Goal: Task Accomplishment & Management: Manage account settings

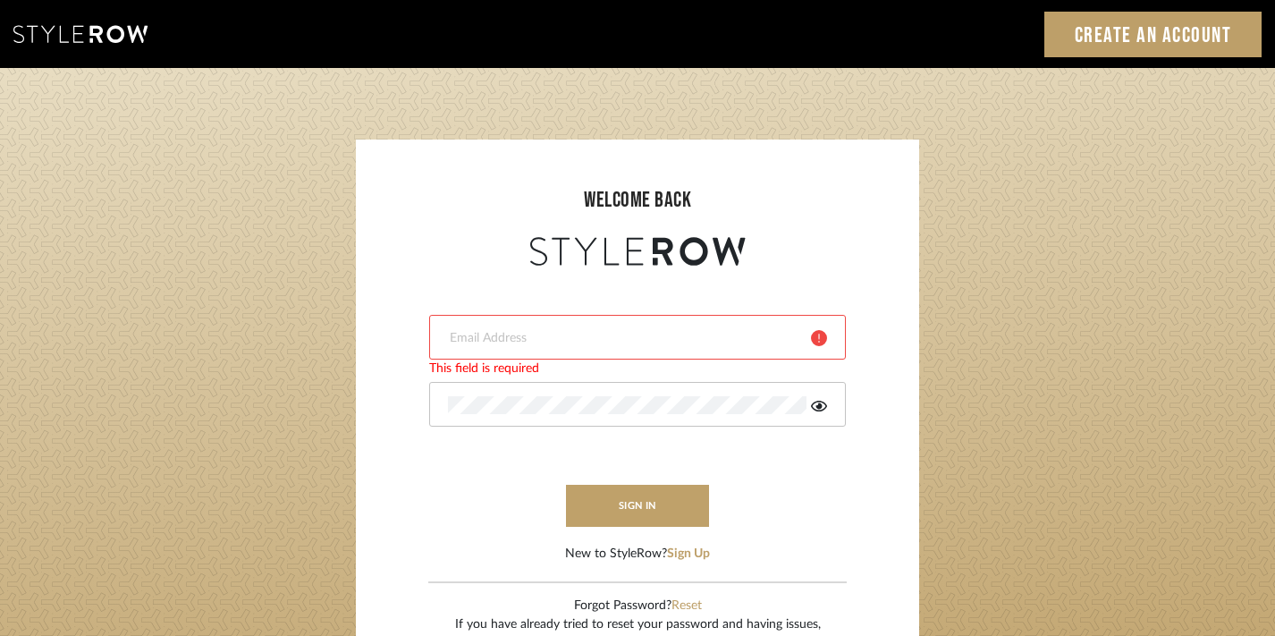
type input "divya.aok@gmail.com"
click at [634, 530] on form "divya.aok@gmail.com sign in New to StyleRow? Sign Up" at bounding box center [638, 416] width 528 height 293
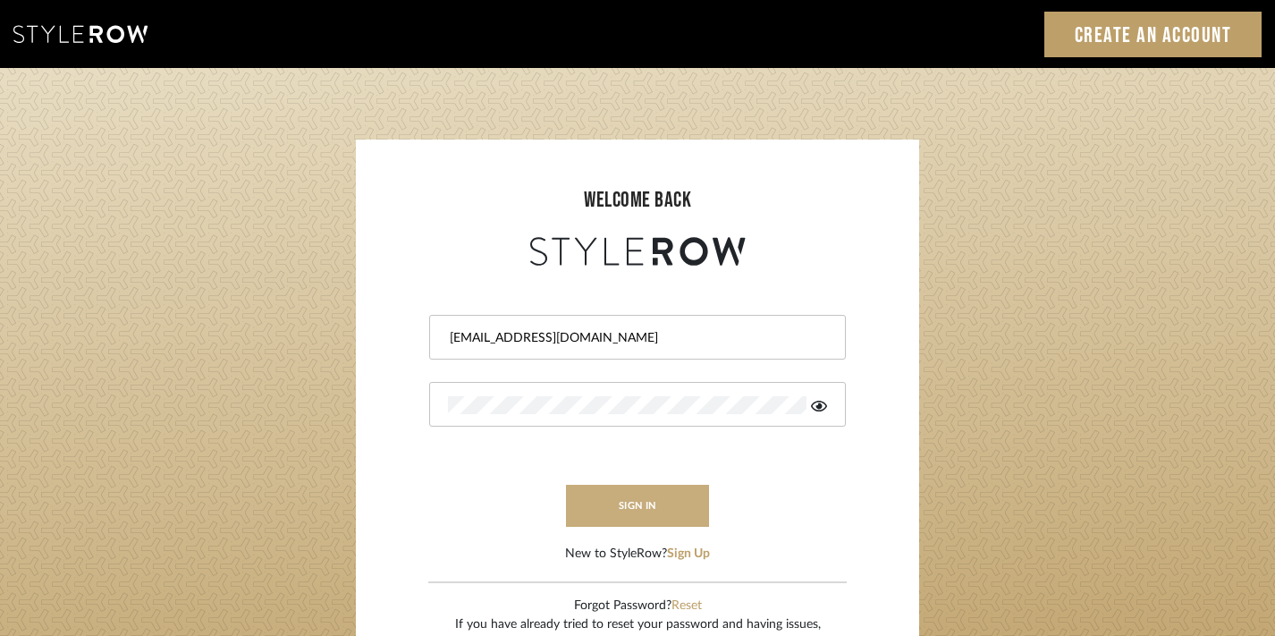
click at [634, 523] on button "sign in" at bounding box center [637, 506] width 143 height 42
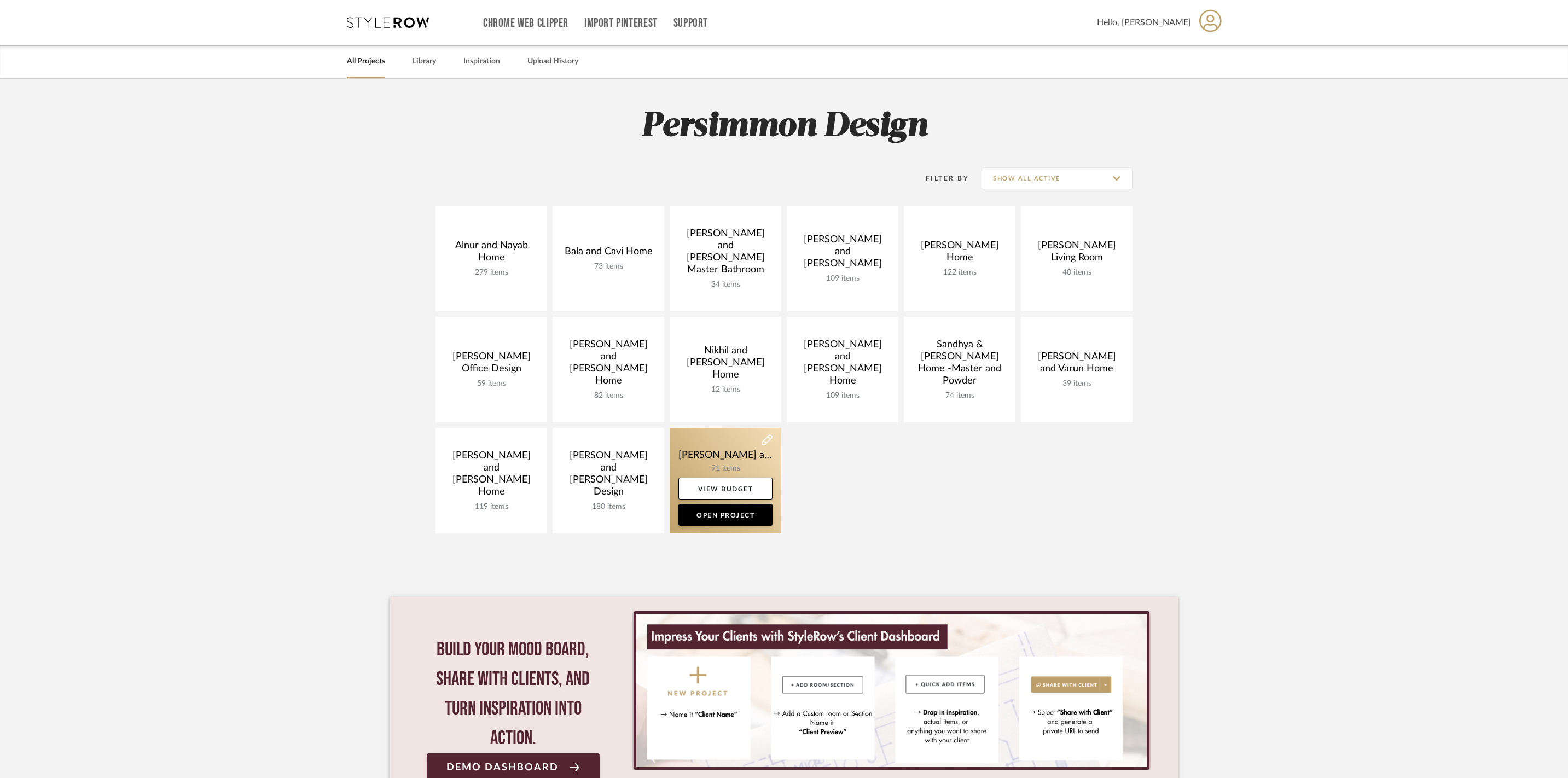
click at [713, 453] on link at bounding box center [726, 480] width 111 height 106
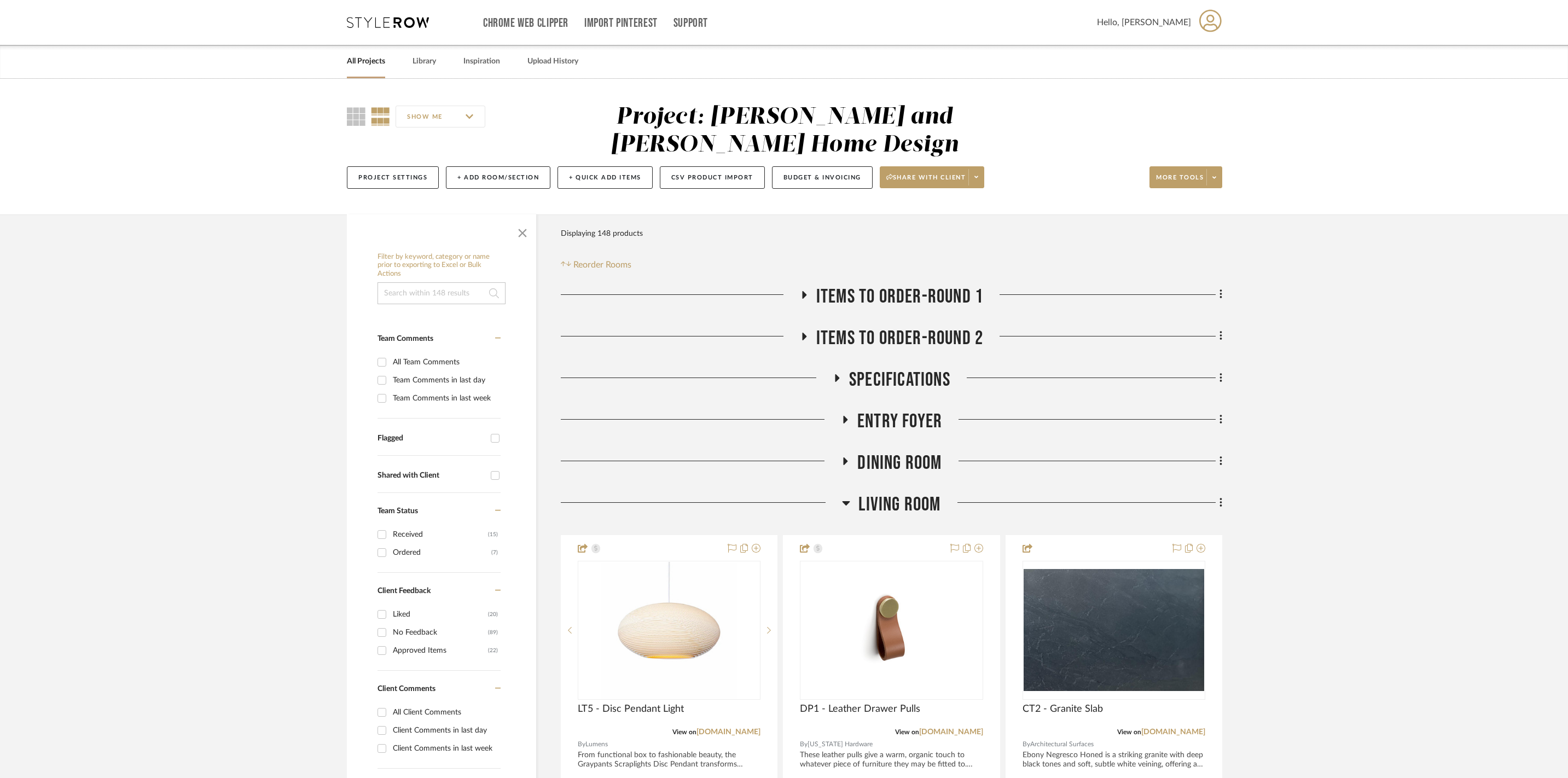
click at [849, 501] on icon at bounding box center [846, 503] width 8 height 4
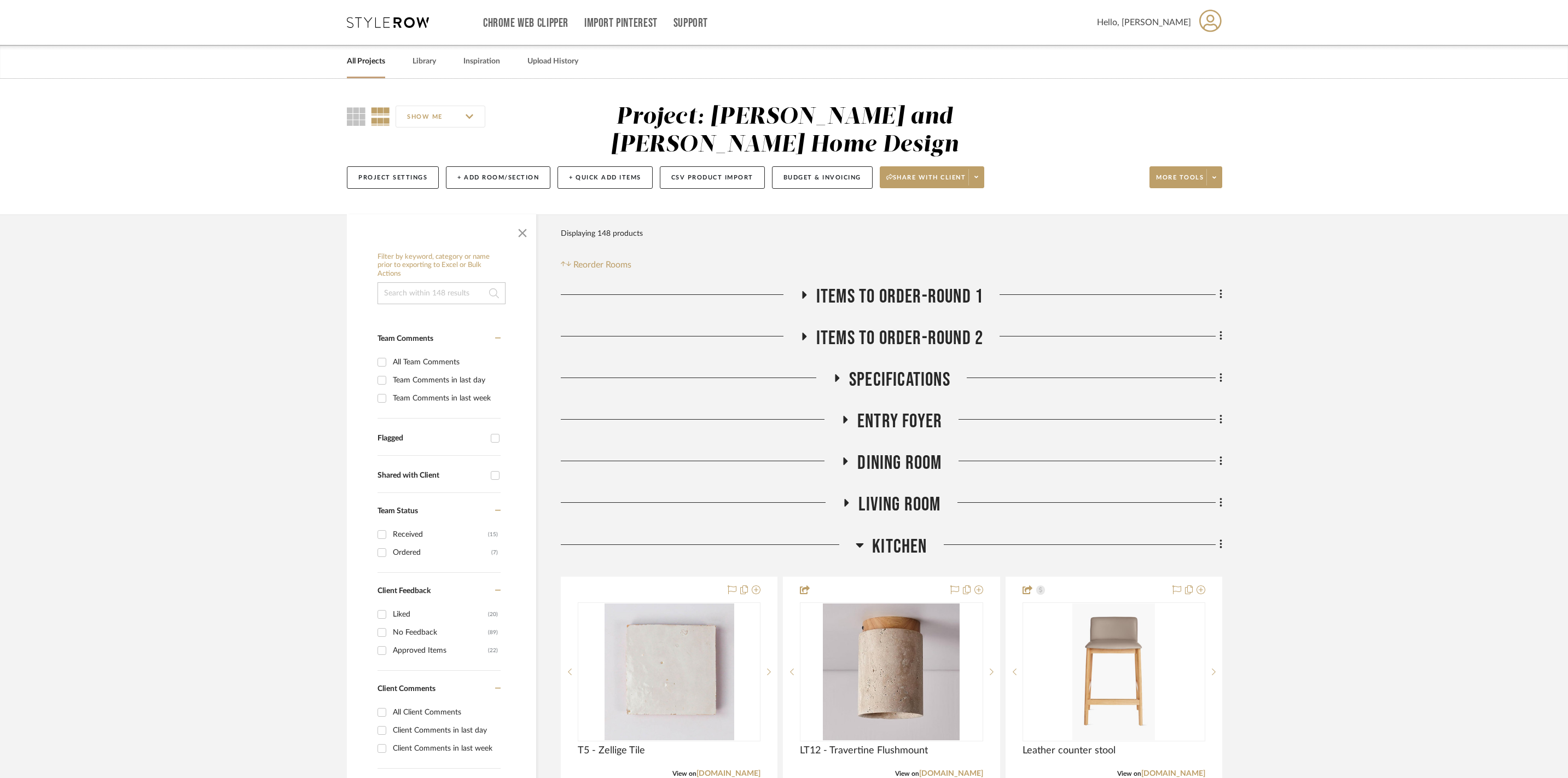
click at [861, 538] on icon at bounding box center [860, 544] width 8 height 13
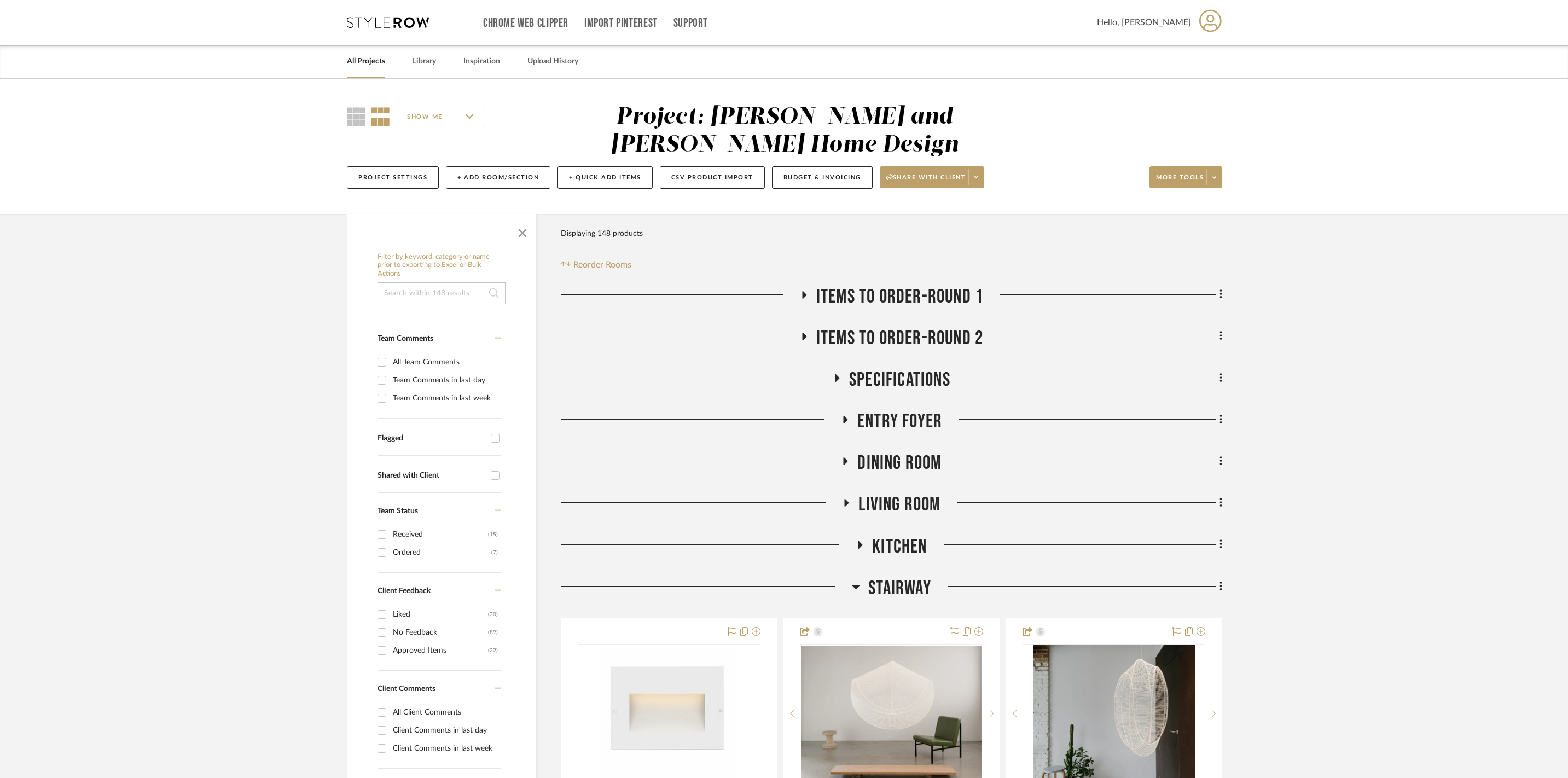
click at [858, 584] on icon at bounding box center [856, 586] width 8 height 13
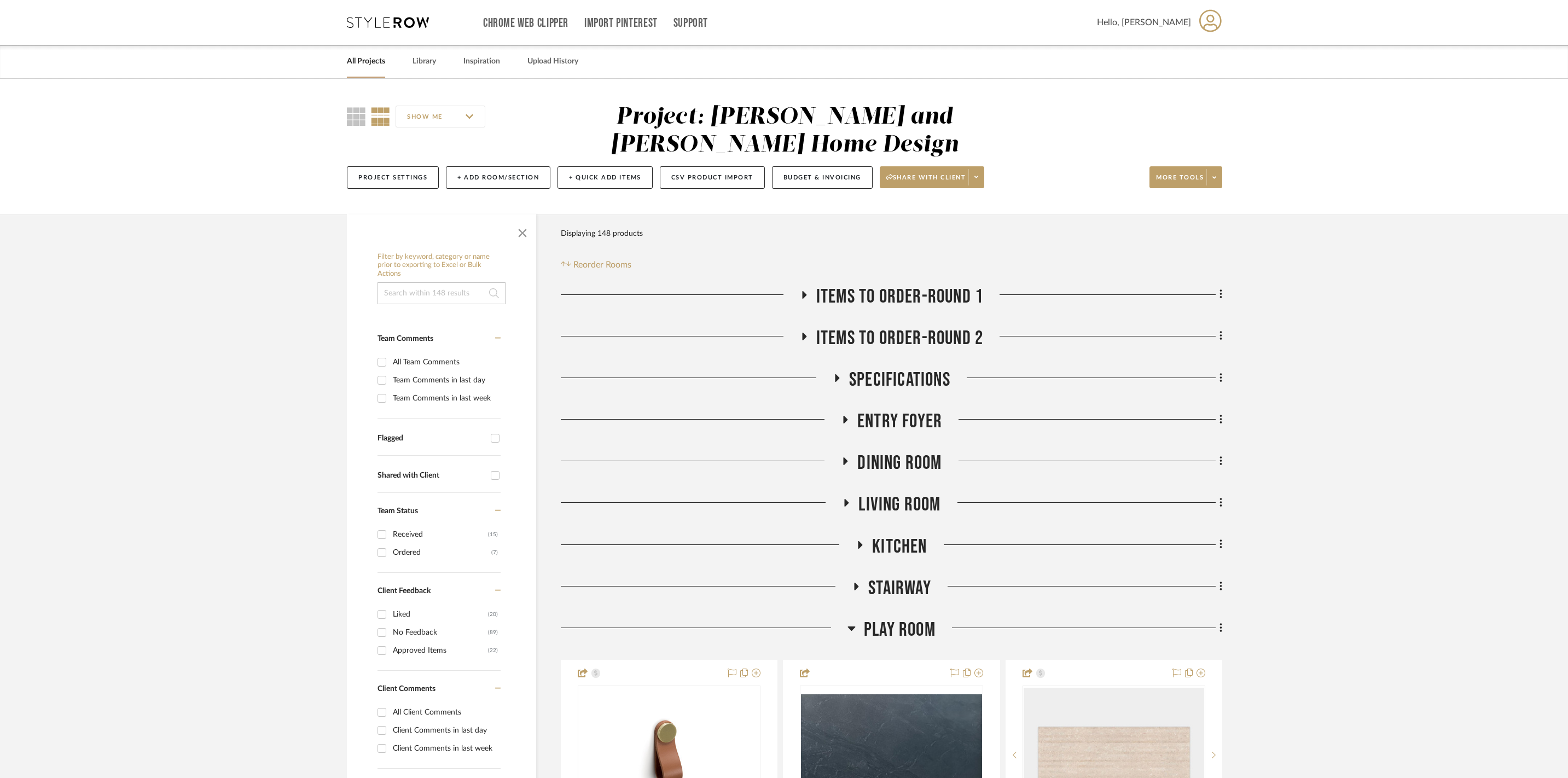
click at [850, 626] on icon at bounding box center [852, 628] width 8 height 4
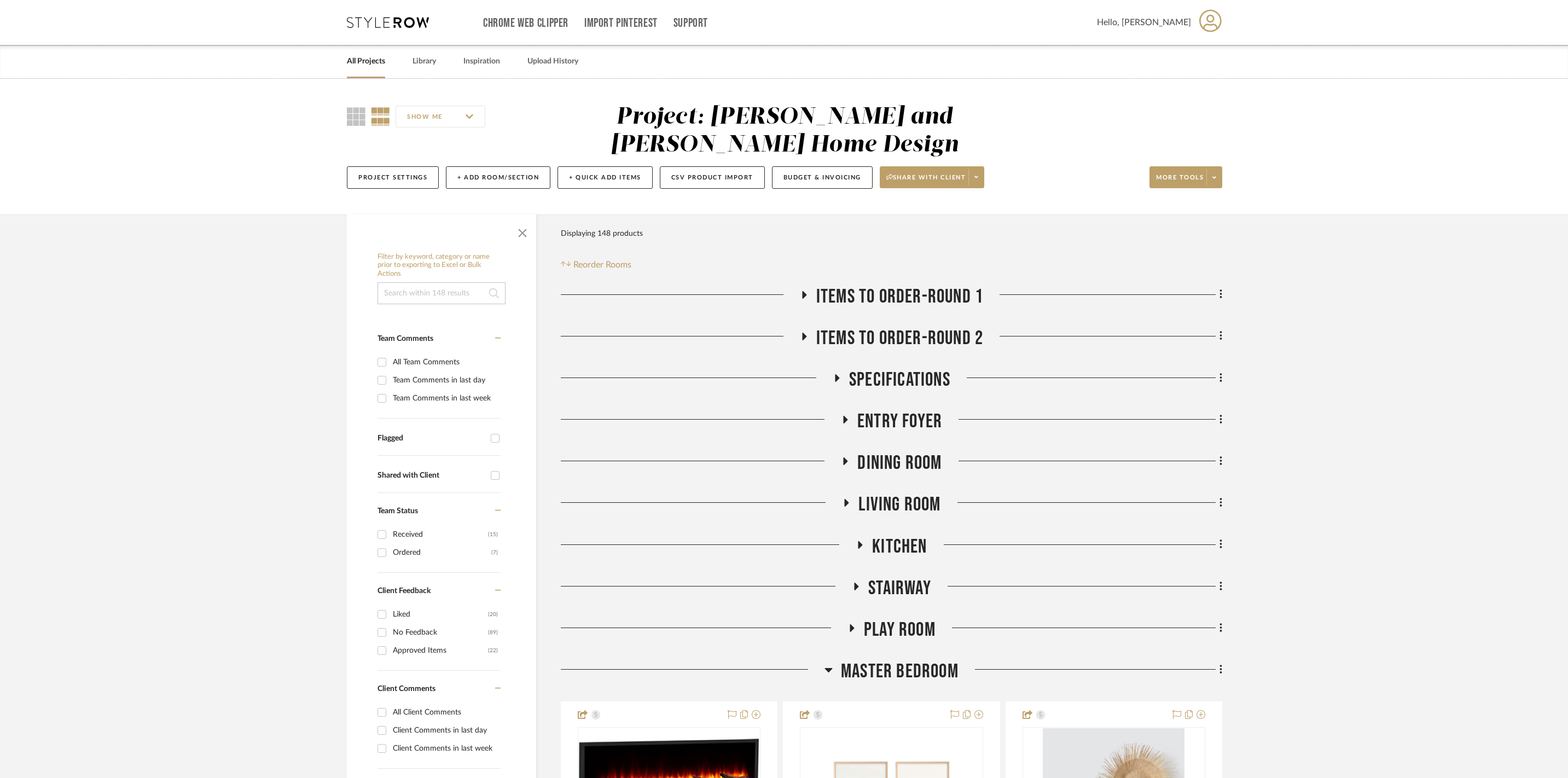
click at [830, 666] on icon at bounding box center [828, 669] width 8 height 13
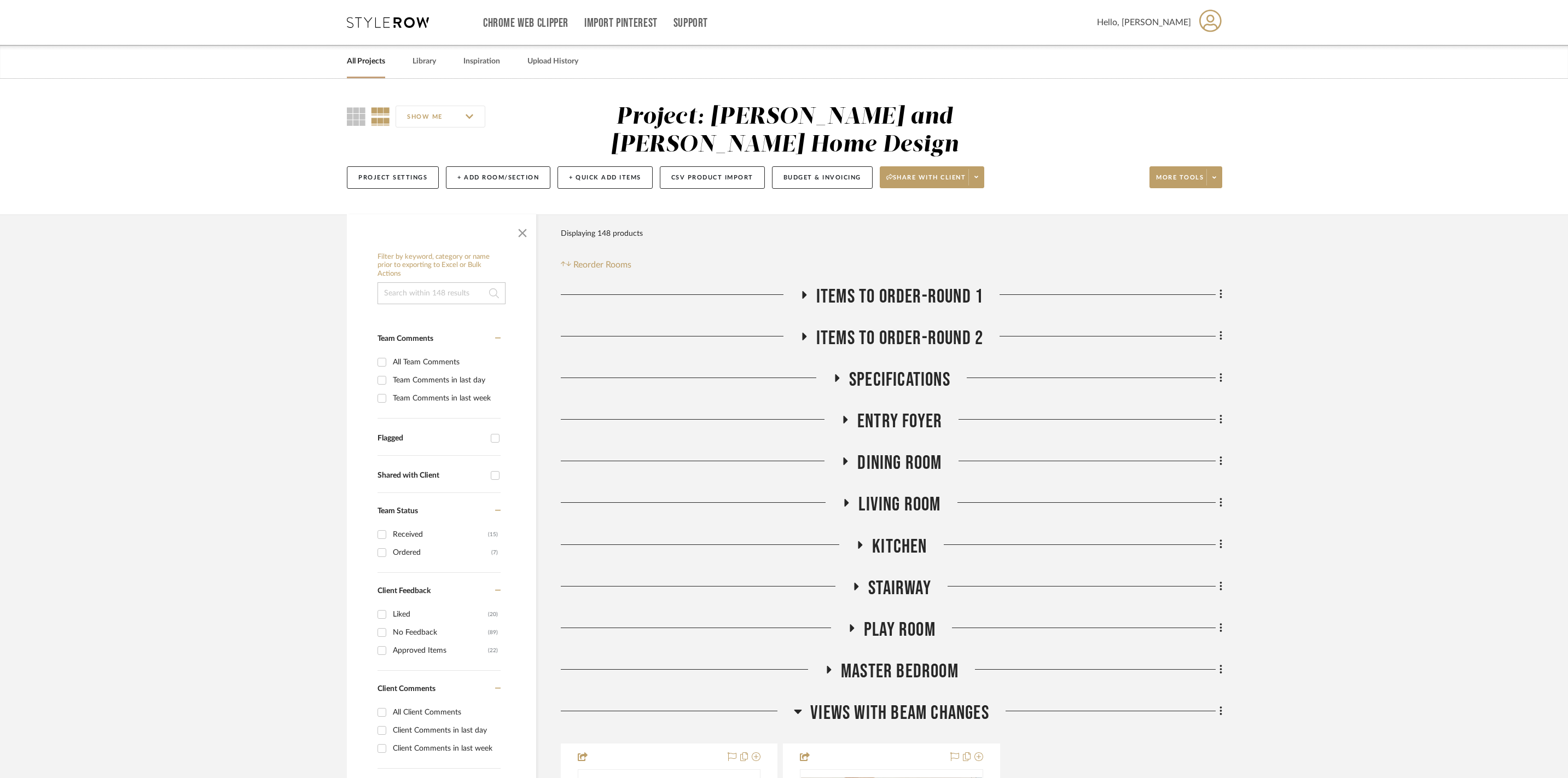
click at [801, 709] on icon at bounding box center [798, 711] width 8 height 4
click at [849, 750] on icon at bounding box center [847, 753] width 8 height 13
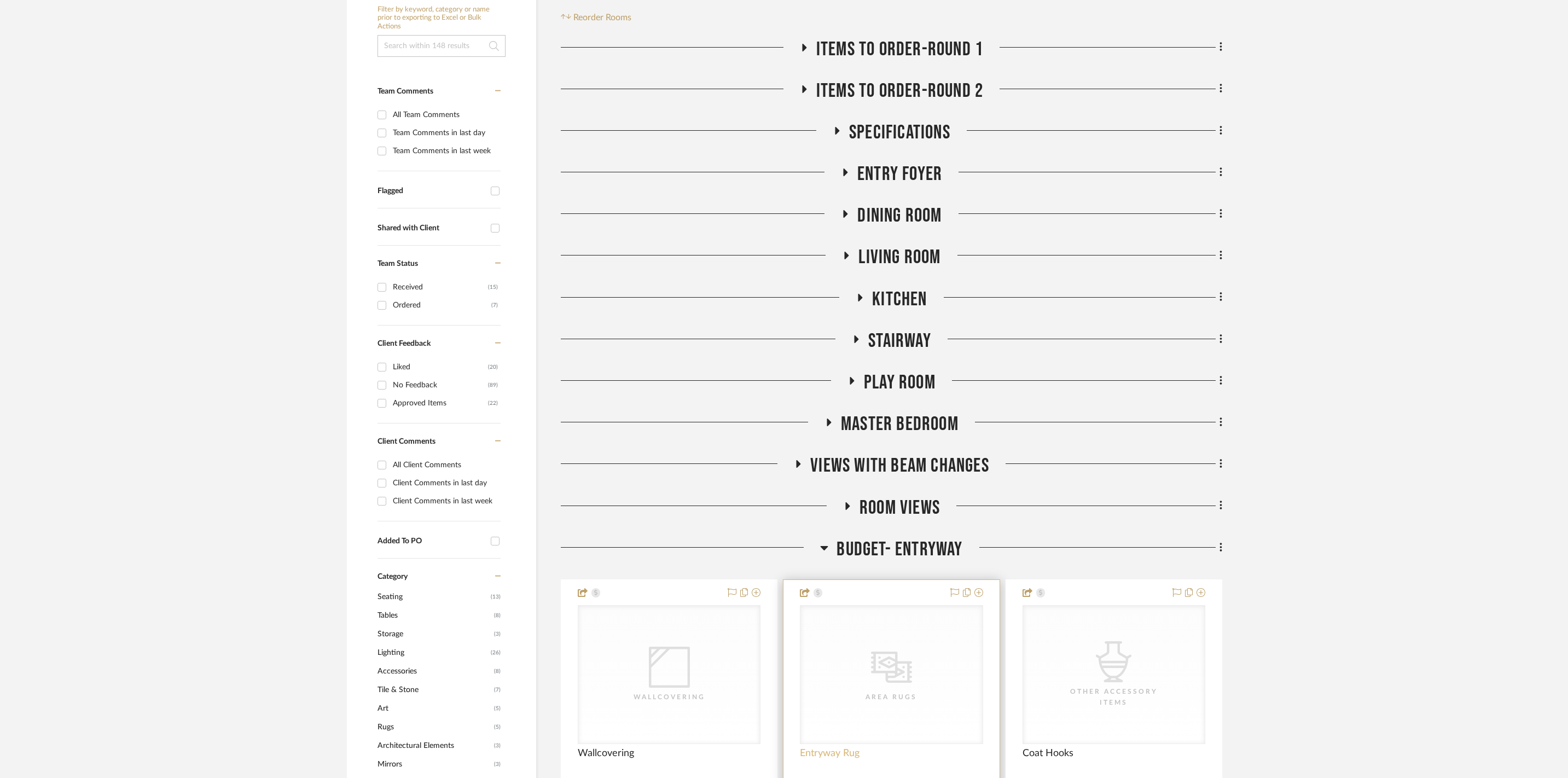
scroll to position [248, 0]
click at [827, 545] on icon at bounding box center [825, 547] width 8 height 4
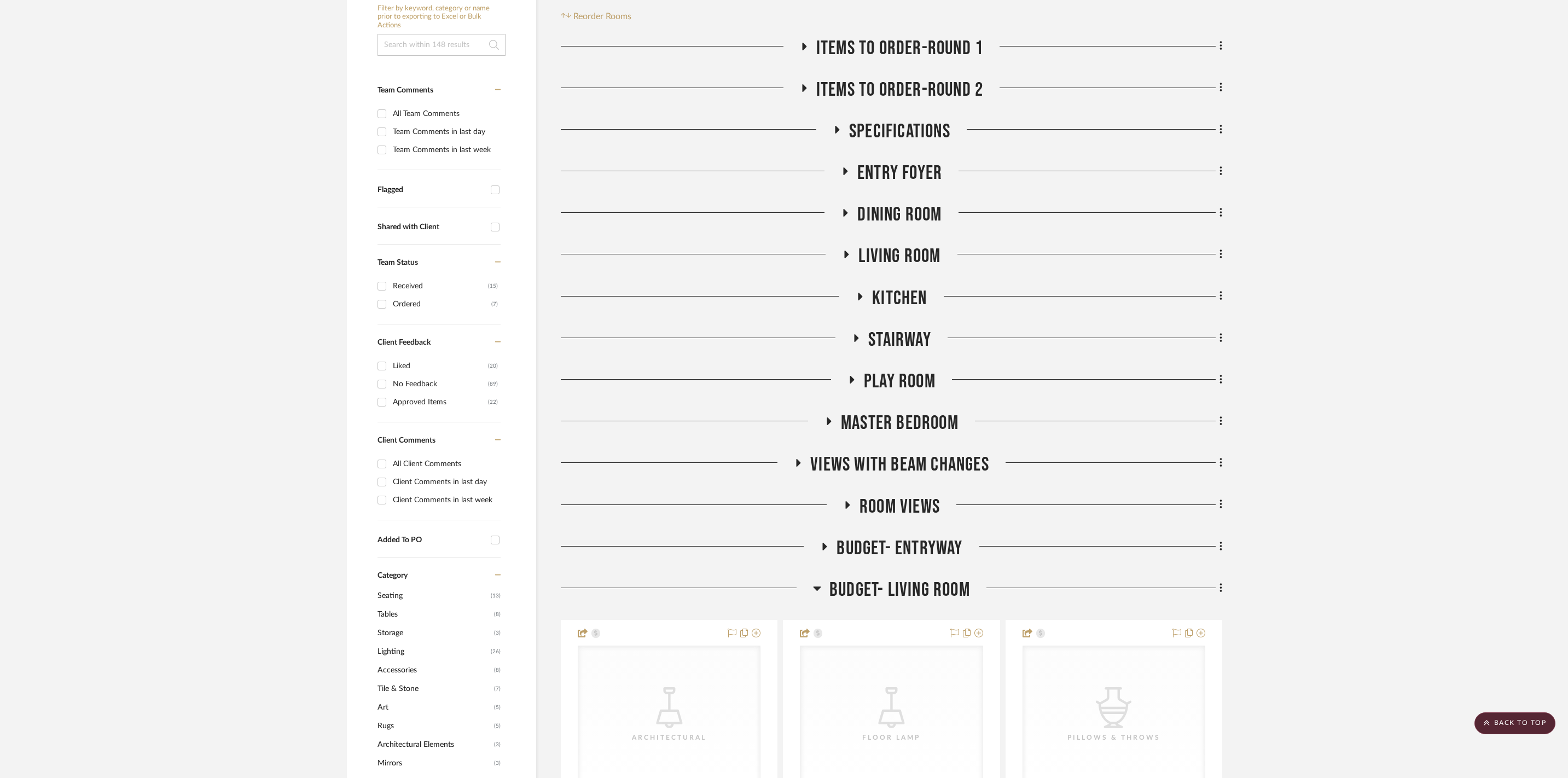
click at [817, 588] on fa-icon at bounding box center [817, 591] width 8 height 16
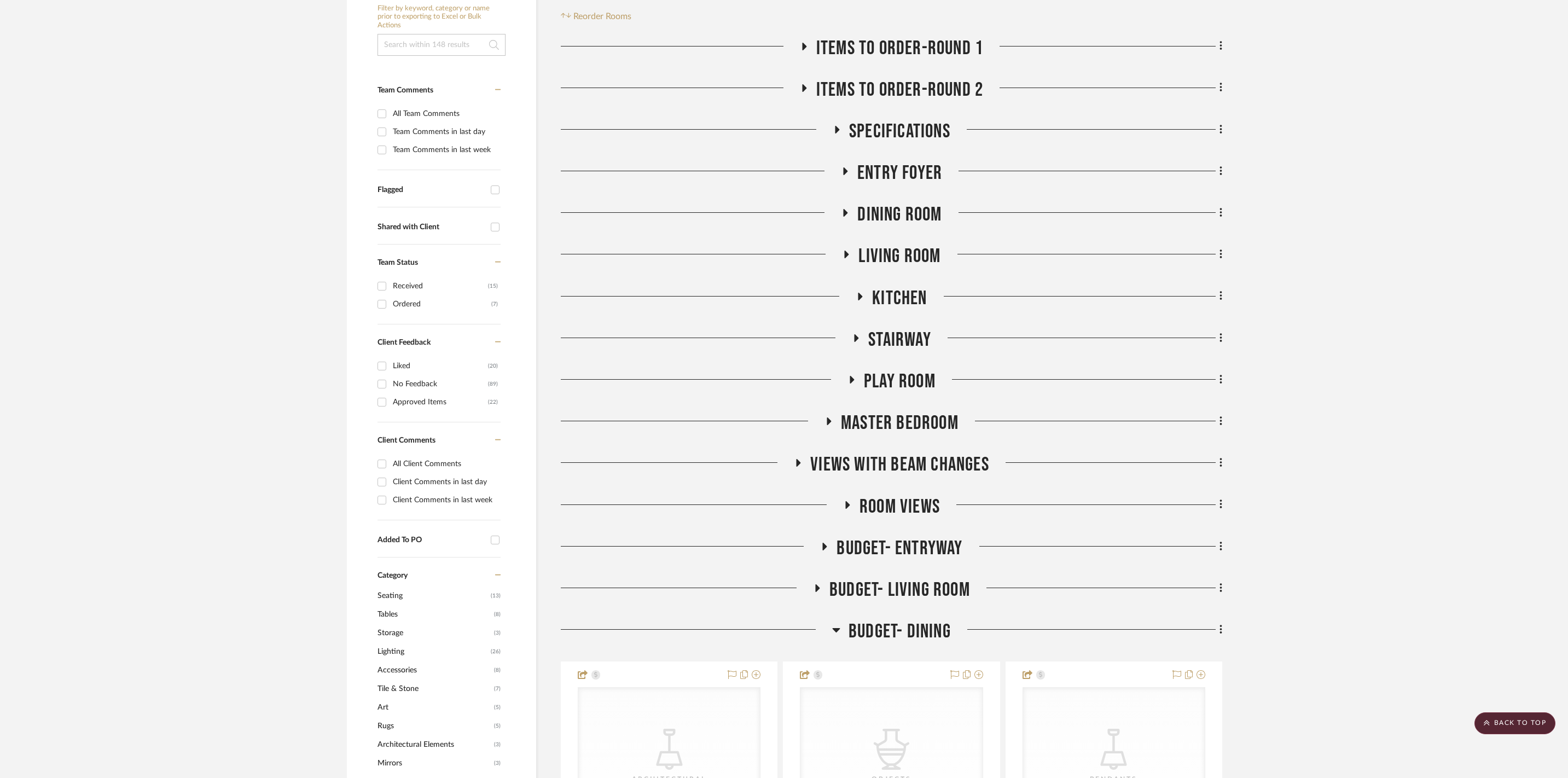
click at [838, 628] on icon at bounding box center [836, 629] width 8 height 13
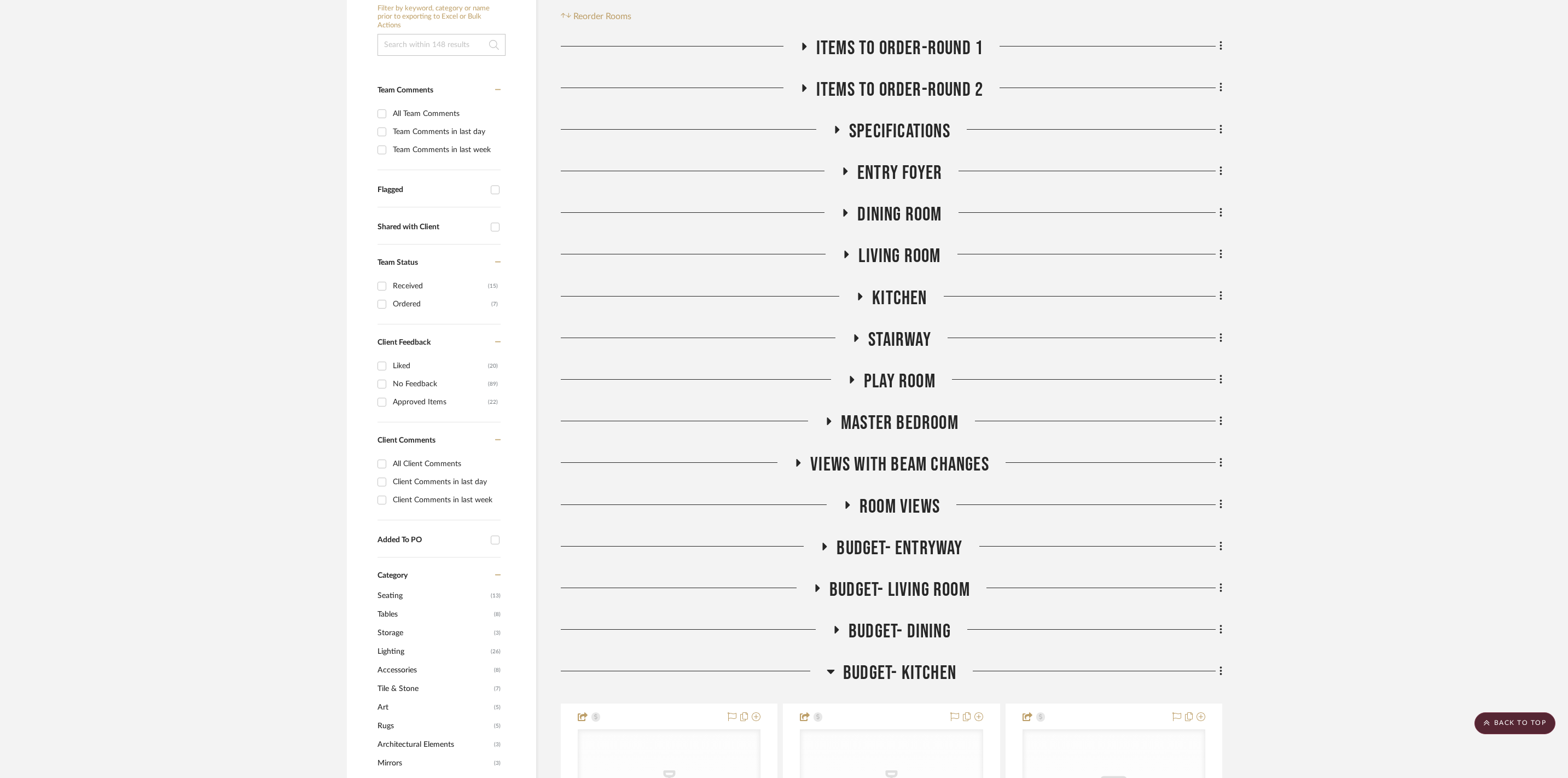
click at [841, 666] on h3 "Budget- Kitchen" at bounding box center [892, 673] width 130 height 23
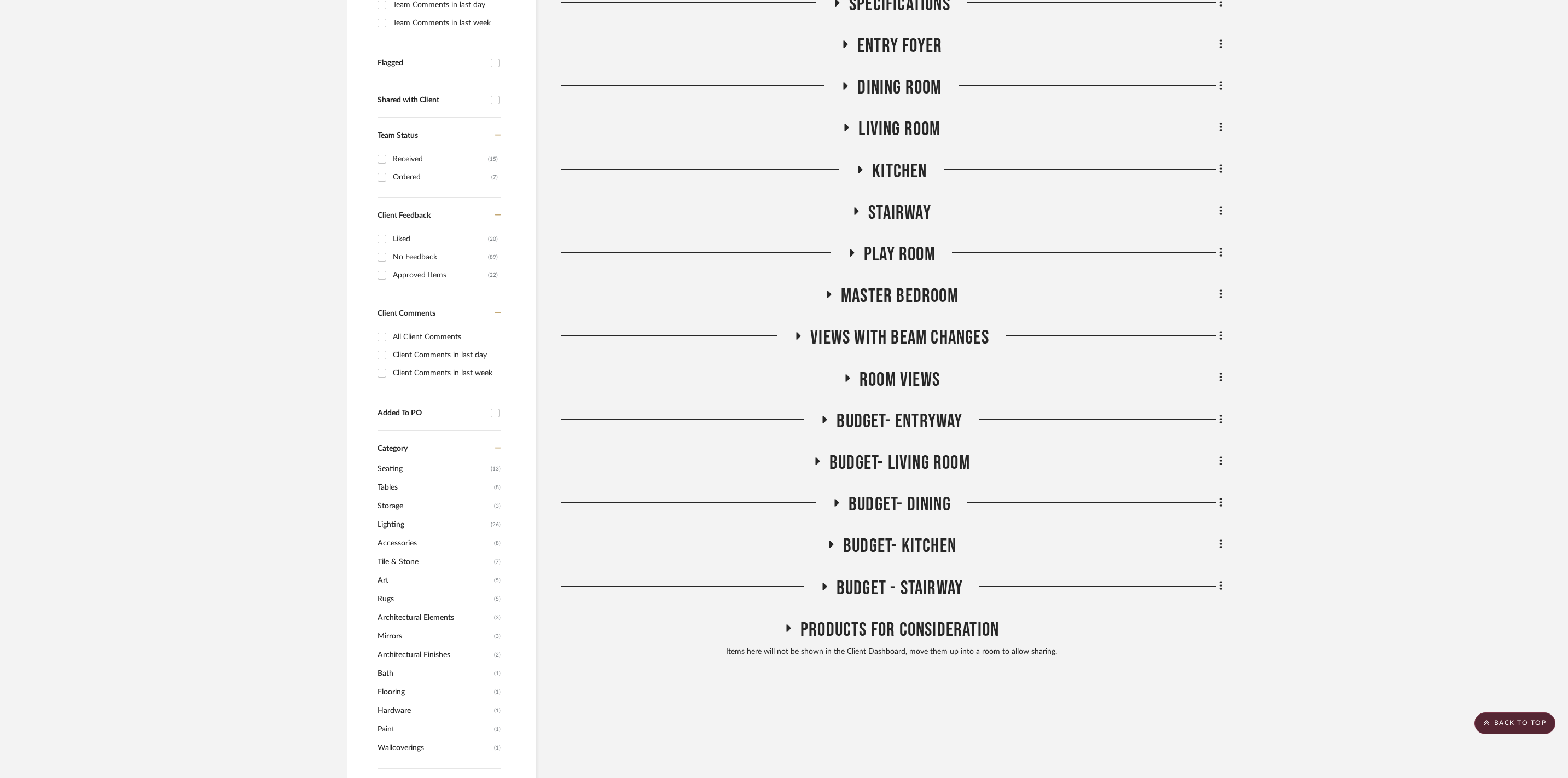
scroll to position [362, 0]
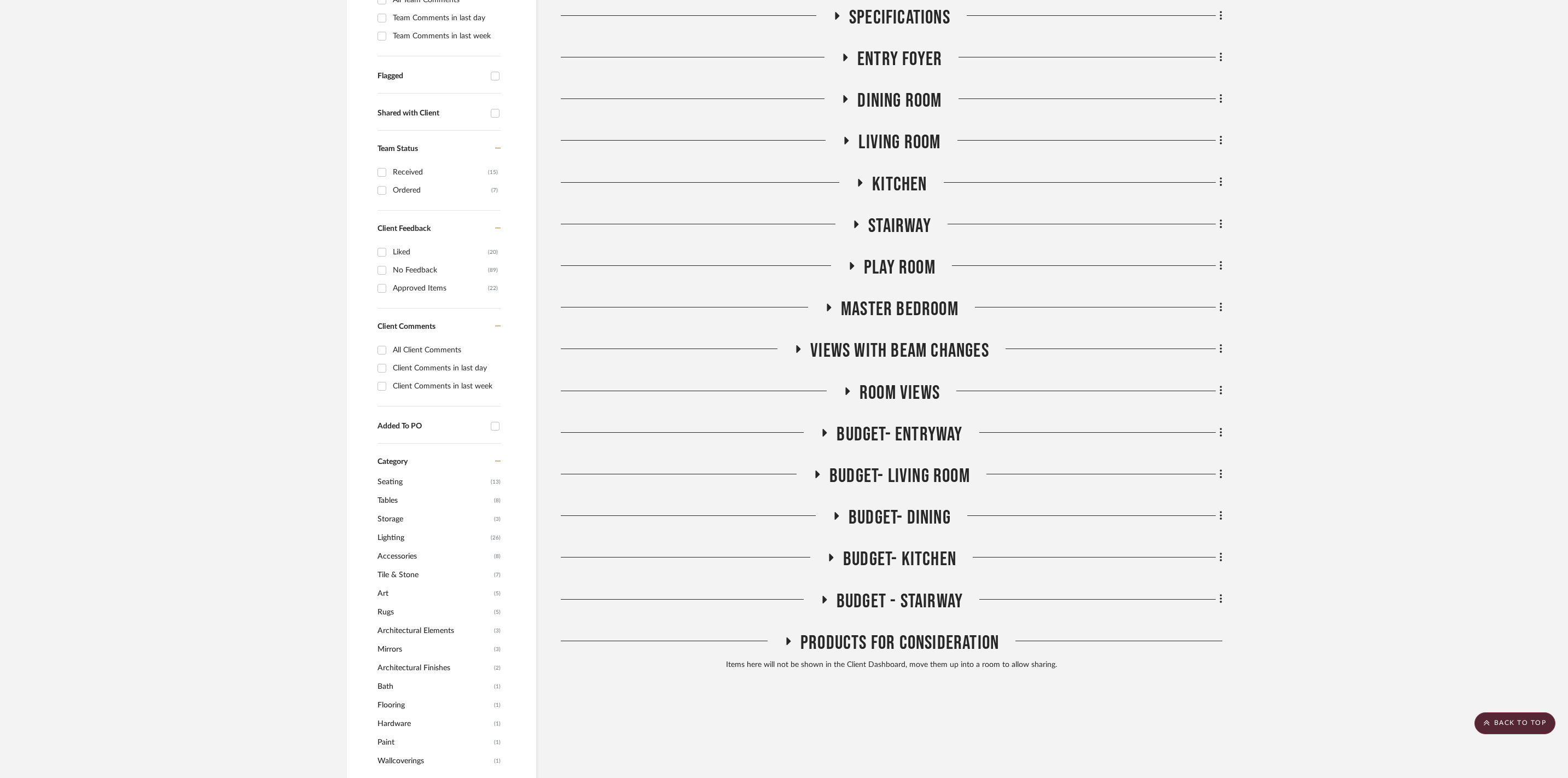
click at [849, 54] on icon at bounding box center [844, 57] width 13 height 8
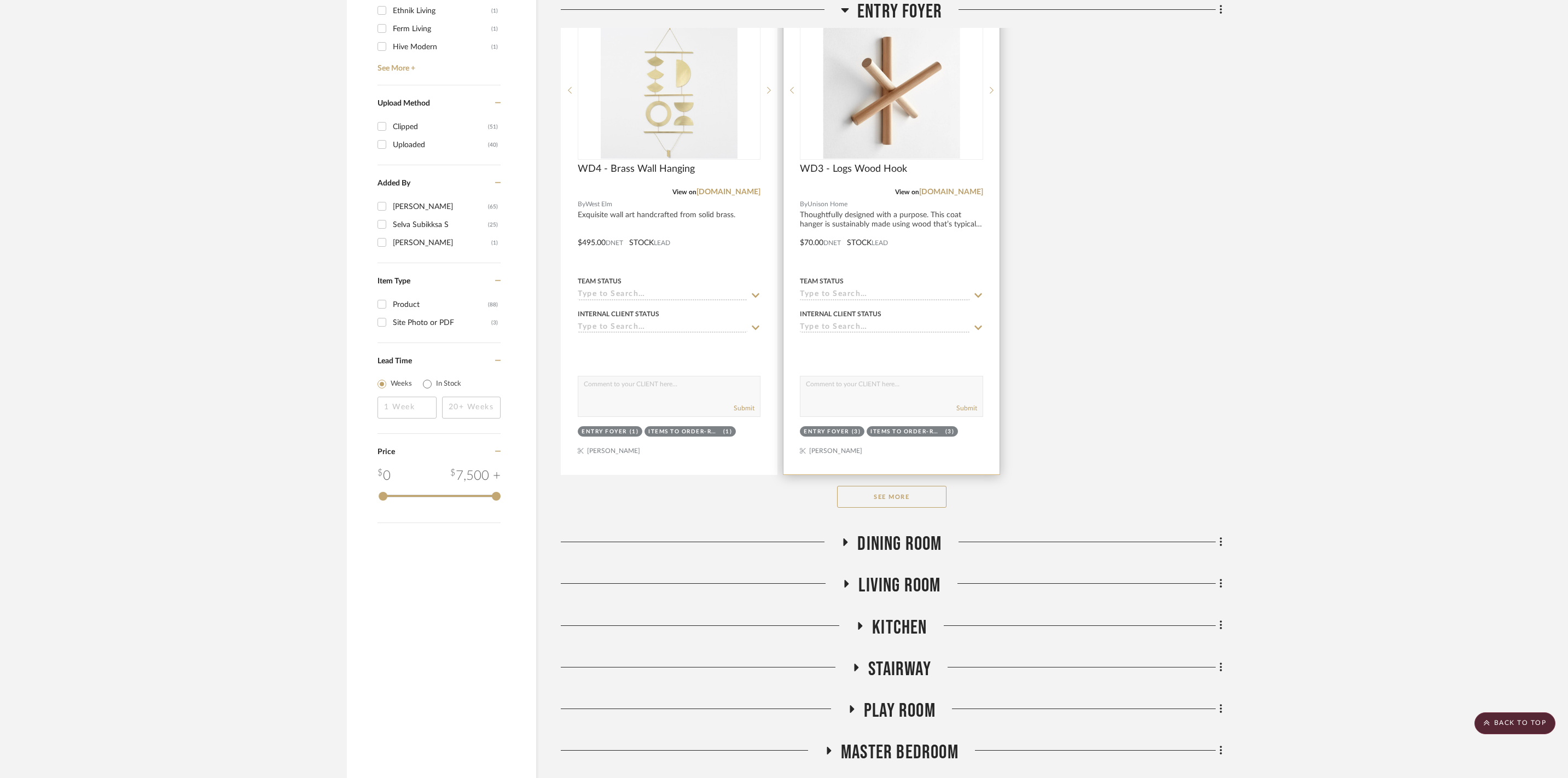
scroll to position [1429, 0]
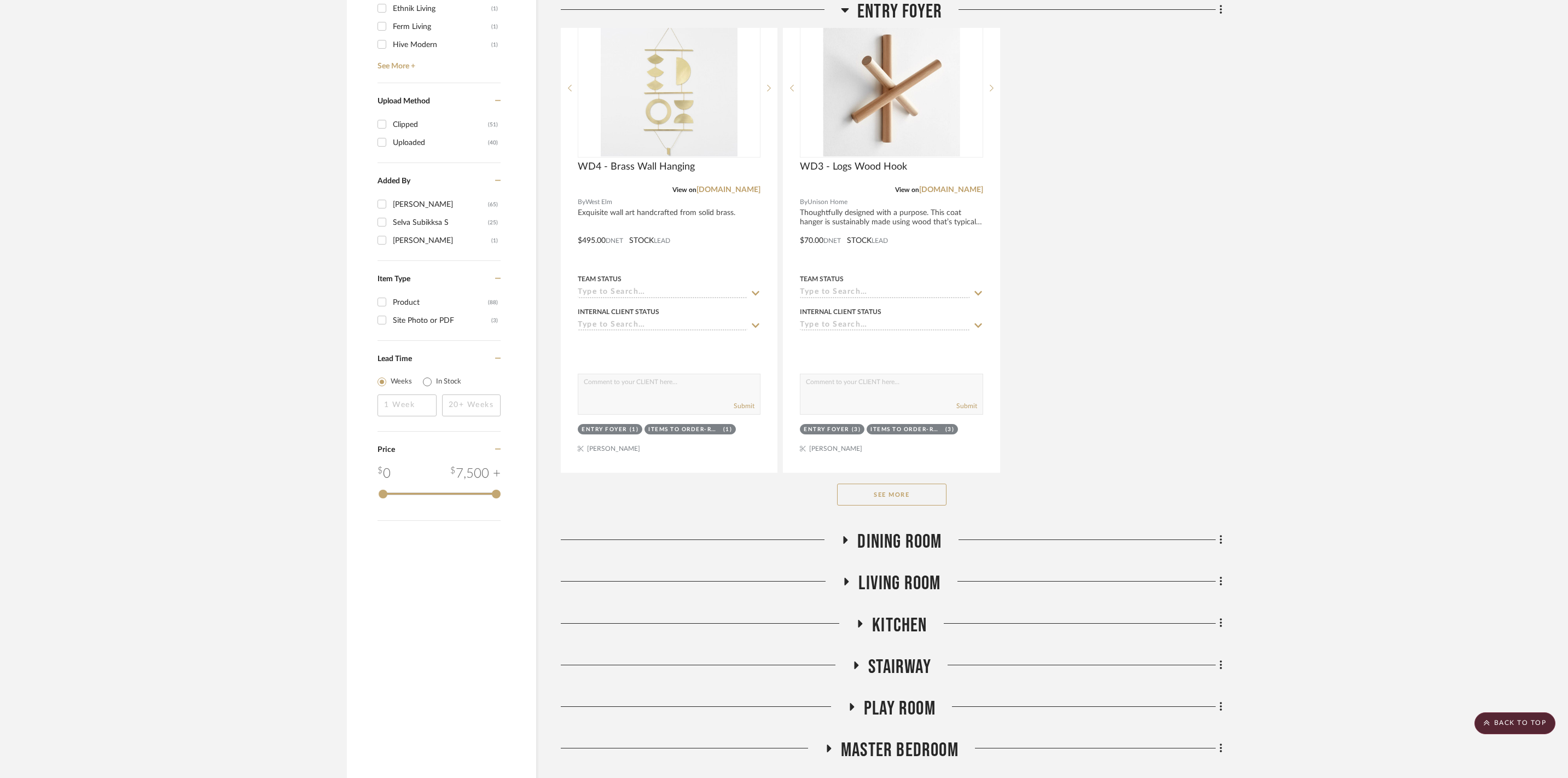
click at [905, 505] on button "See More" at bounding box center [891, 495] width 110 height 22
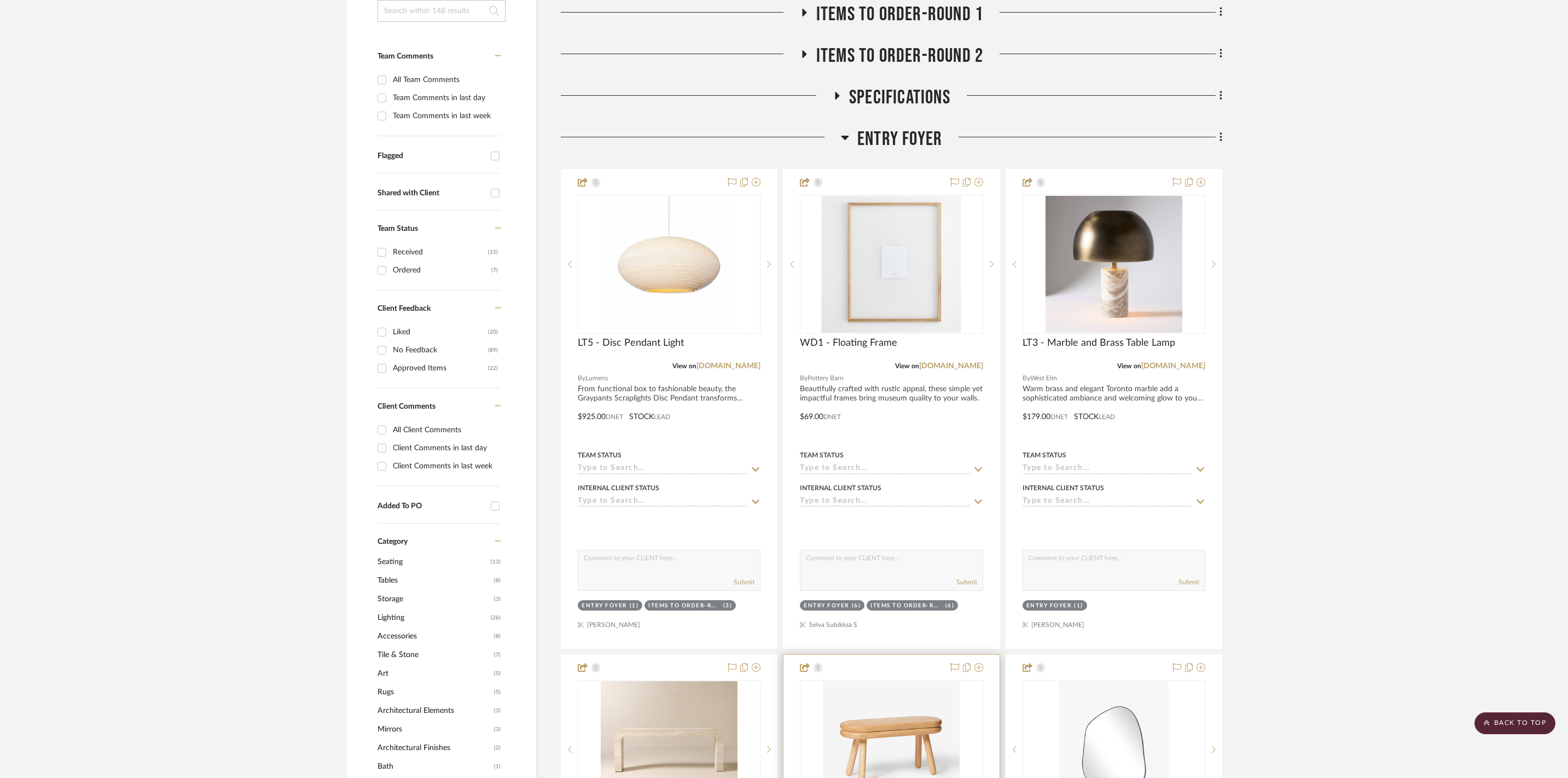
scroll to position [158, 0]
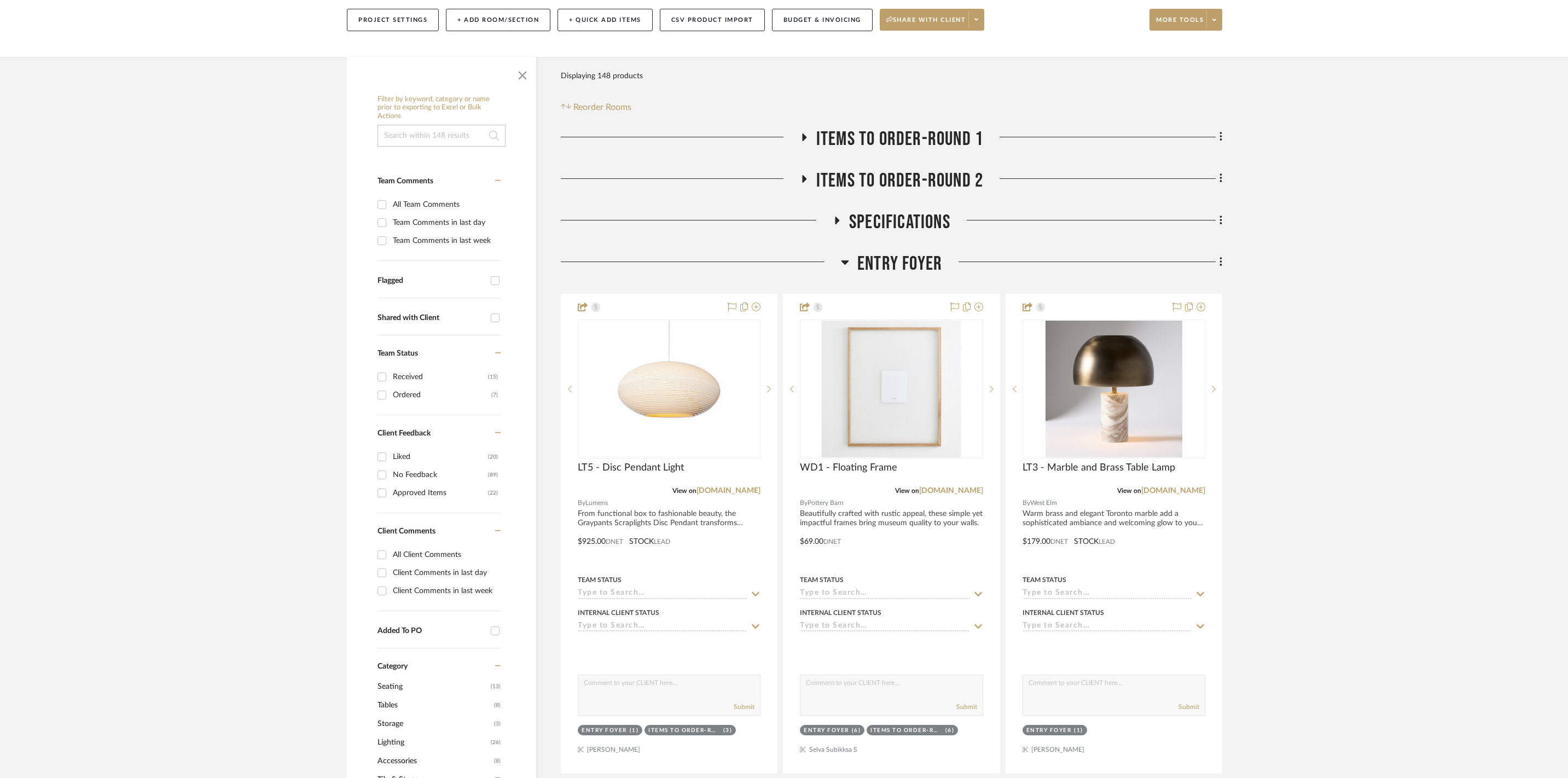
click at [847, 258] on icon at bounding box center [845, 262] width 8 height 13
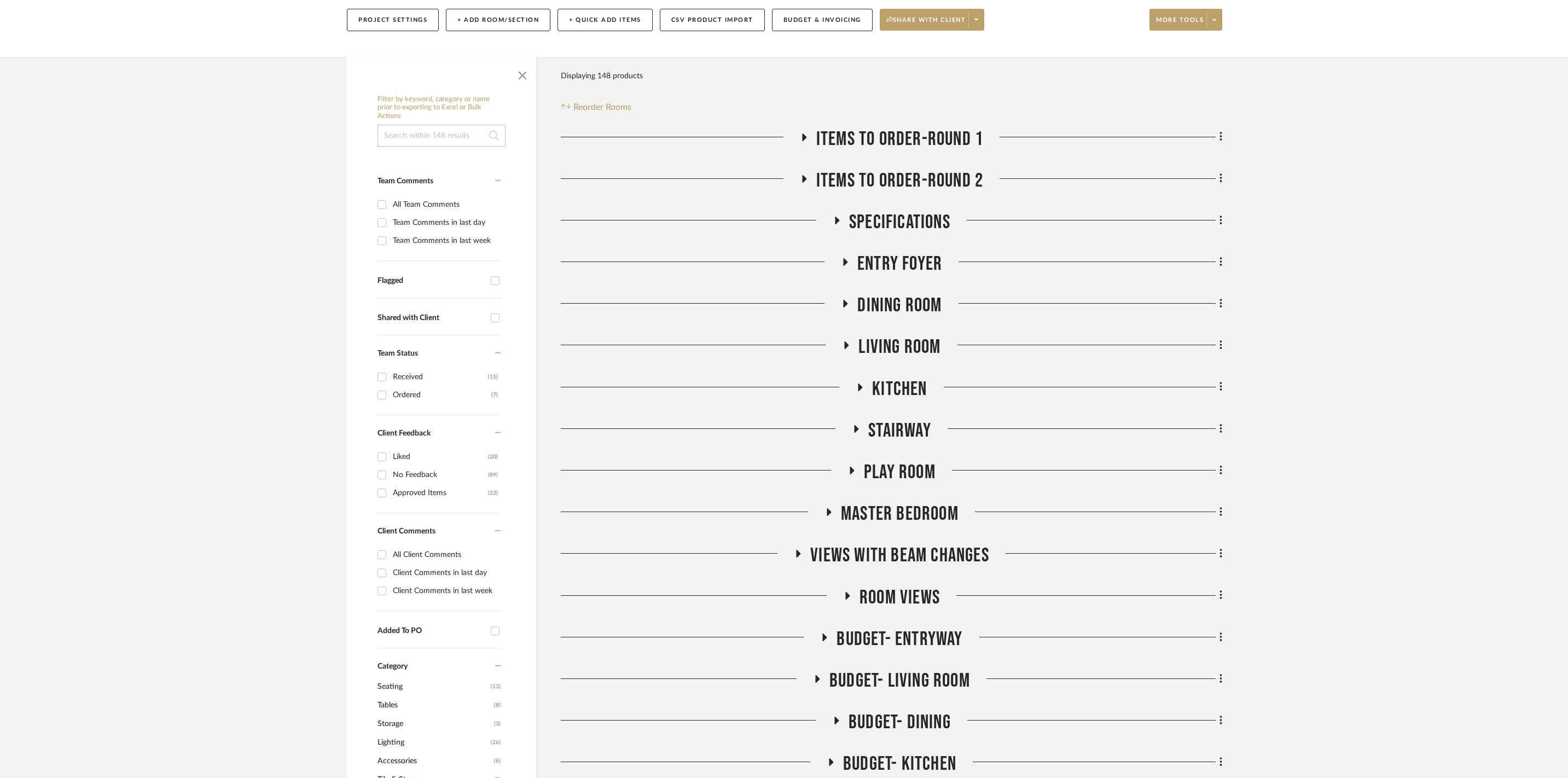
click at [837, 219] on fa-icon at bounding box center [836, 224] width 8 height 16
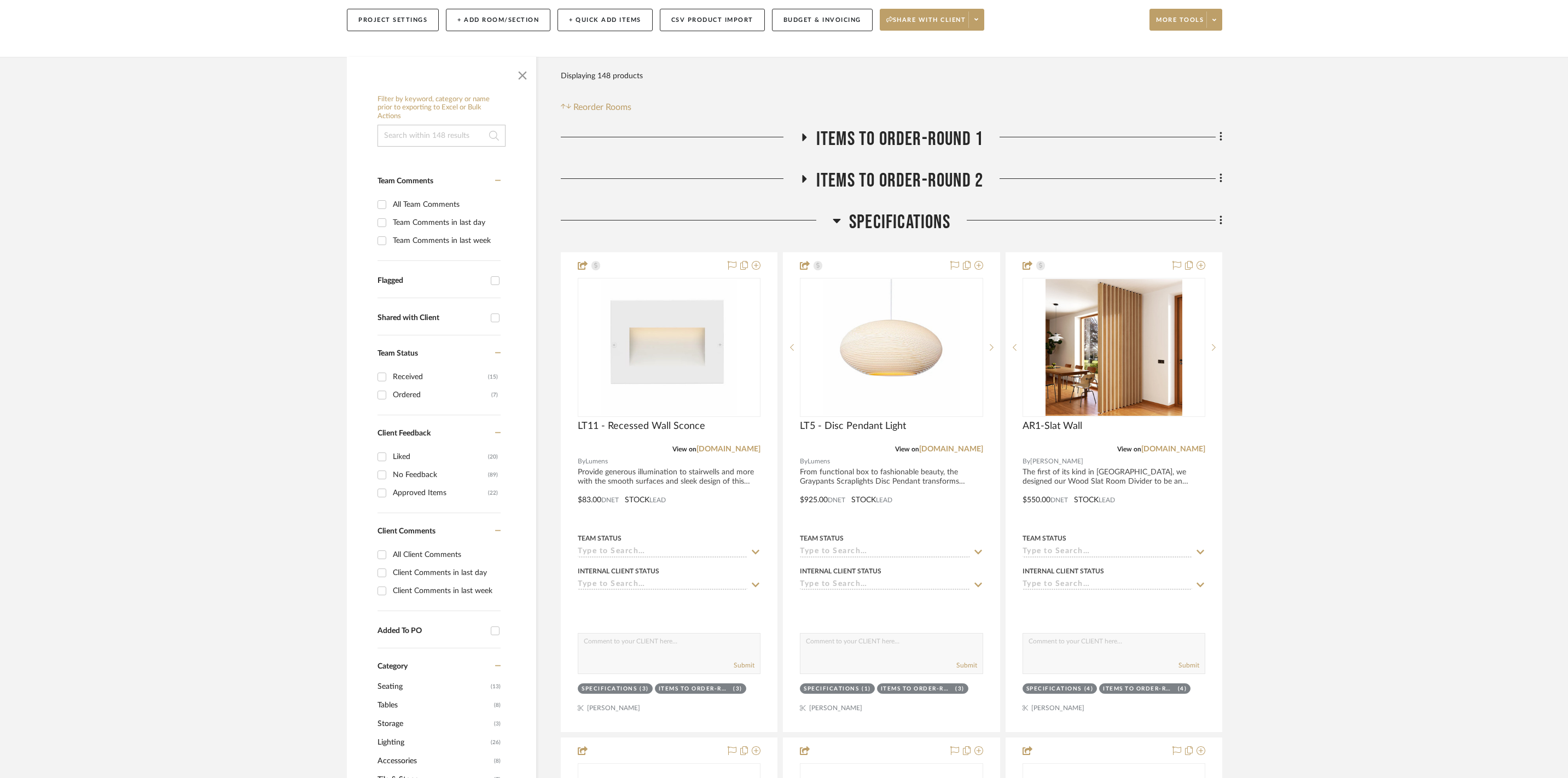
click at [837, 219] on icon at bounding box center [836, 220] width 8 height 13
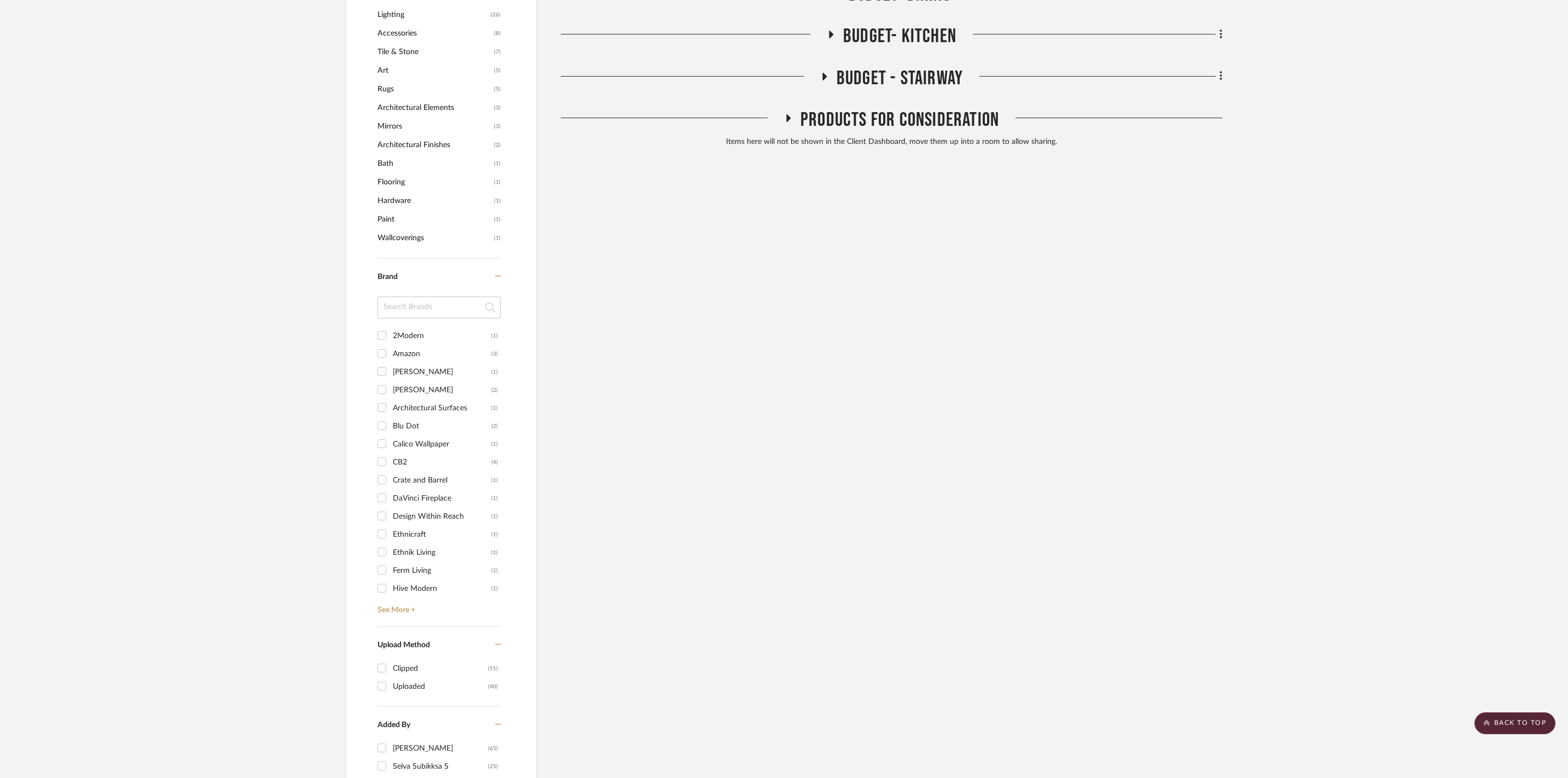
scroll to position [868, 0]
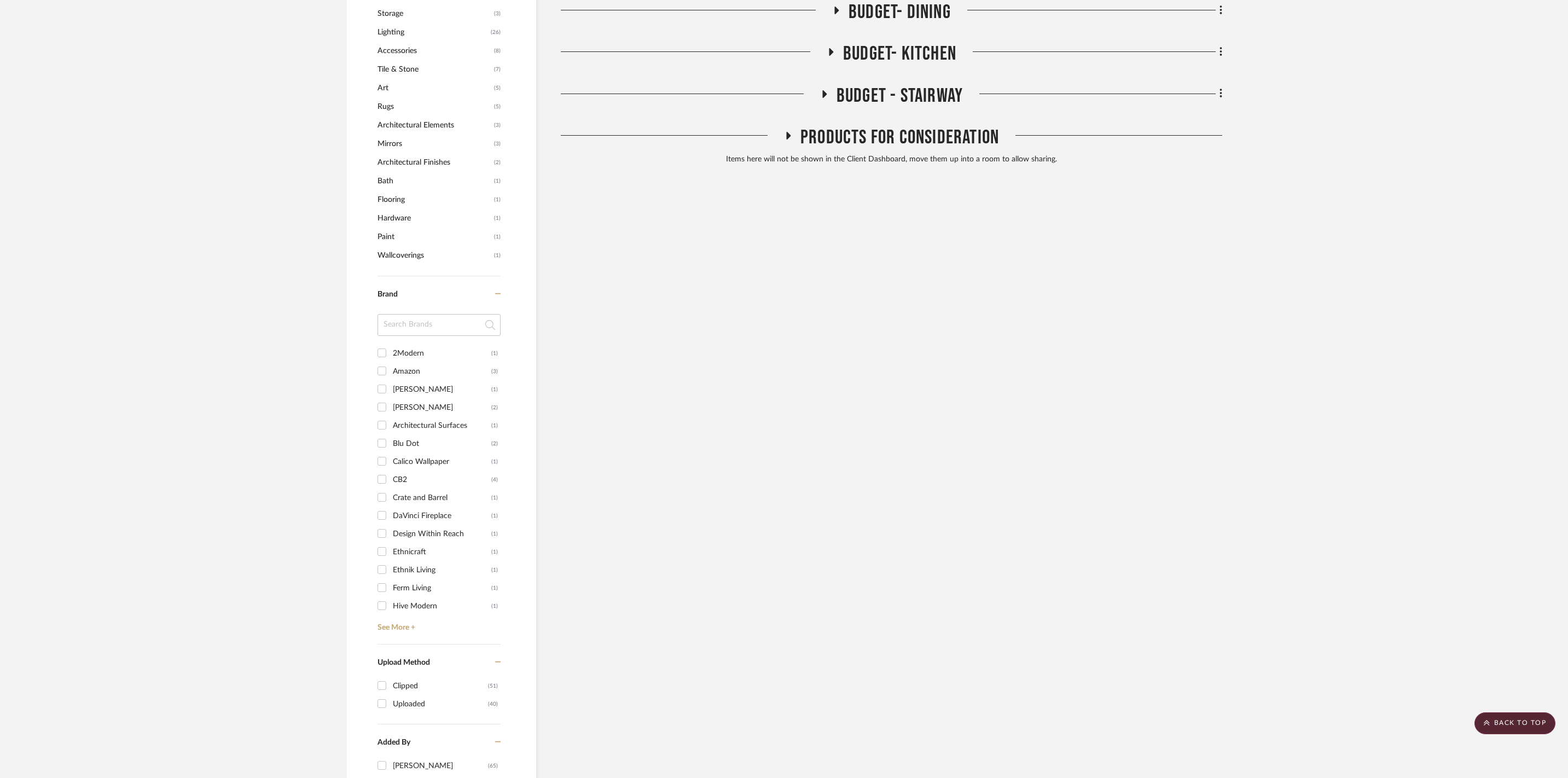
click at [789, 126] on h3 "Products For Consideration" at bounding box center [892, 138] width 215 height 23
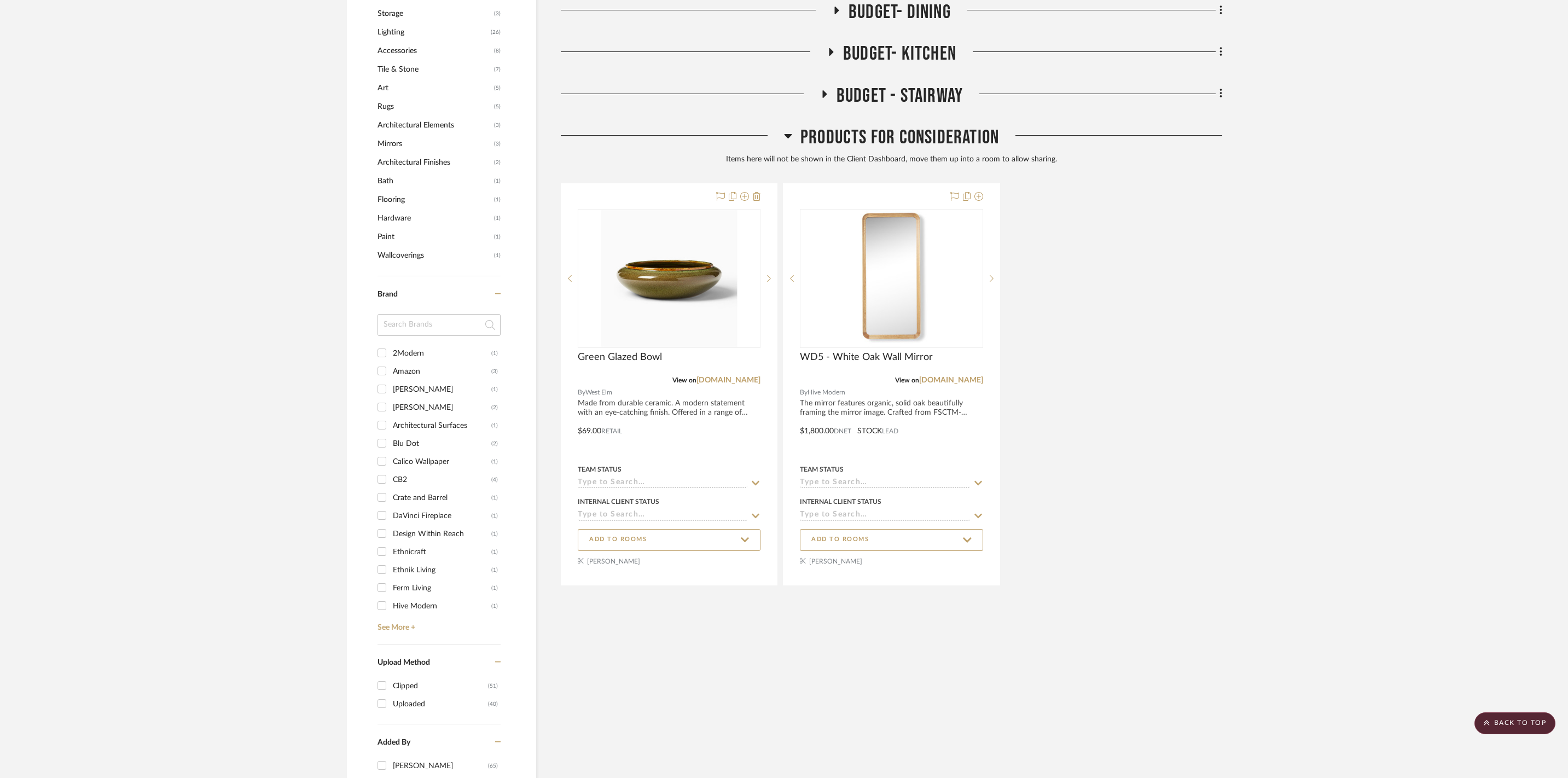
click at [788, 134] on icon at bounding box center [788, 136] width 8 height 4
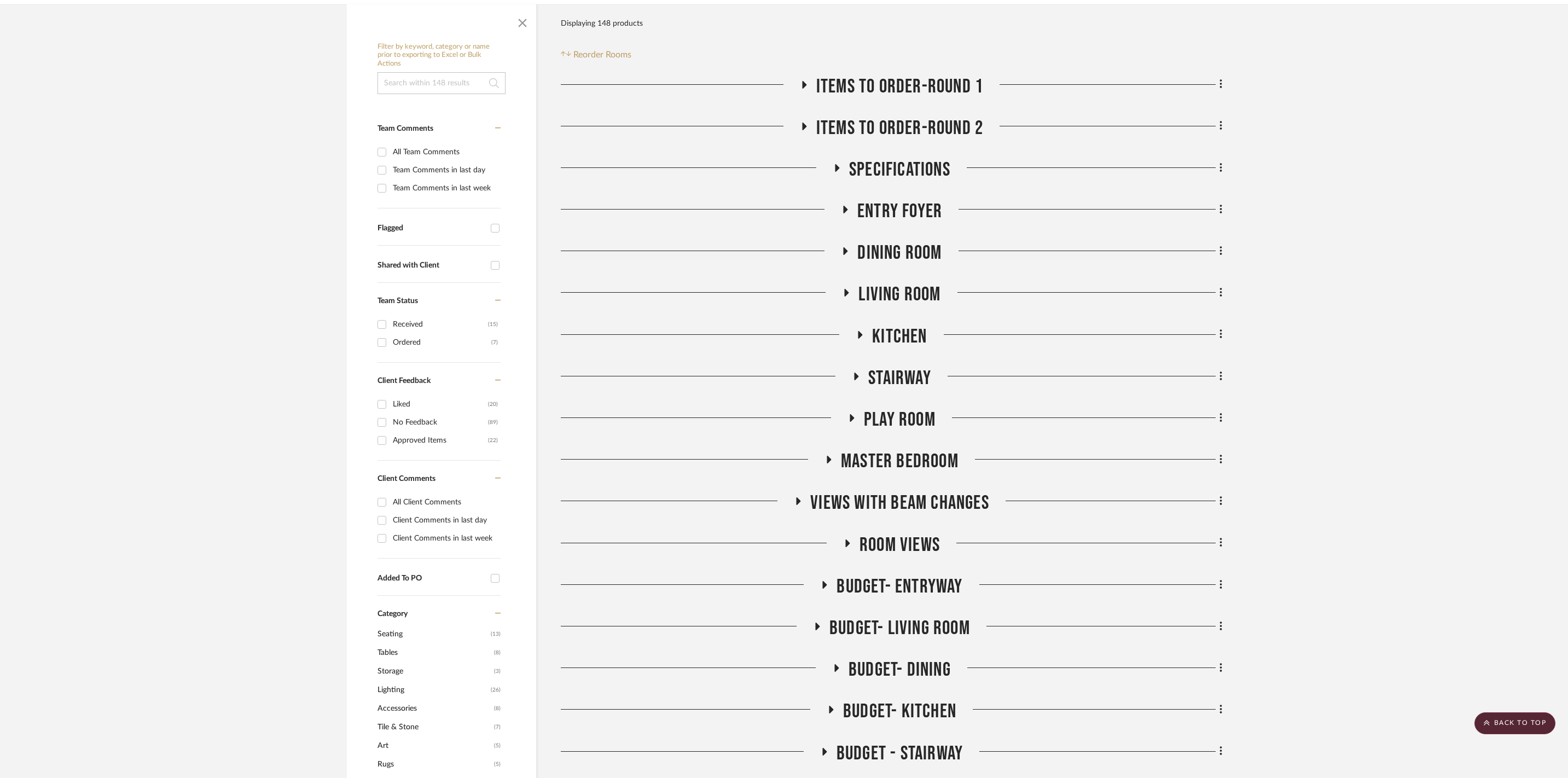
scroll to position [208, 0]
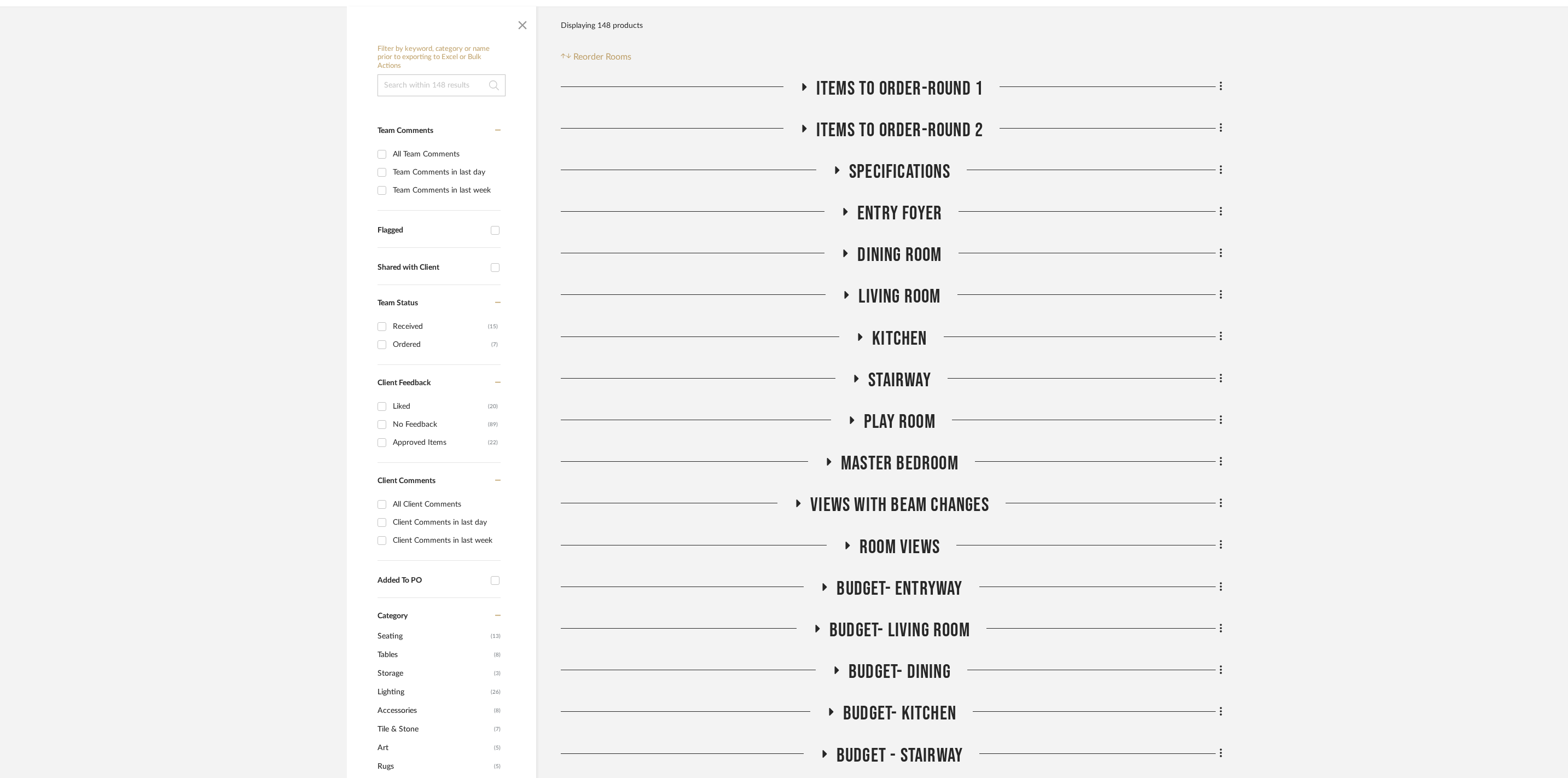
click at [806, 83] on icon at bounding box center [804, 87] width 4 height 8
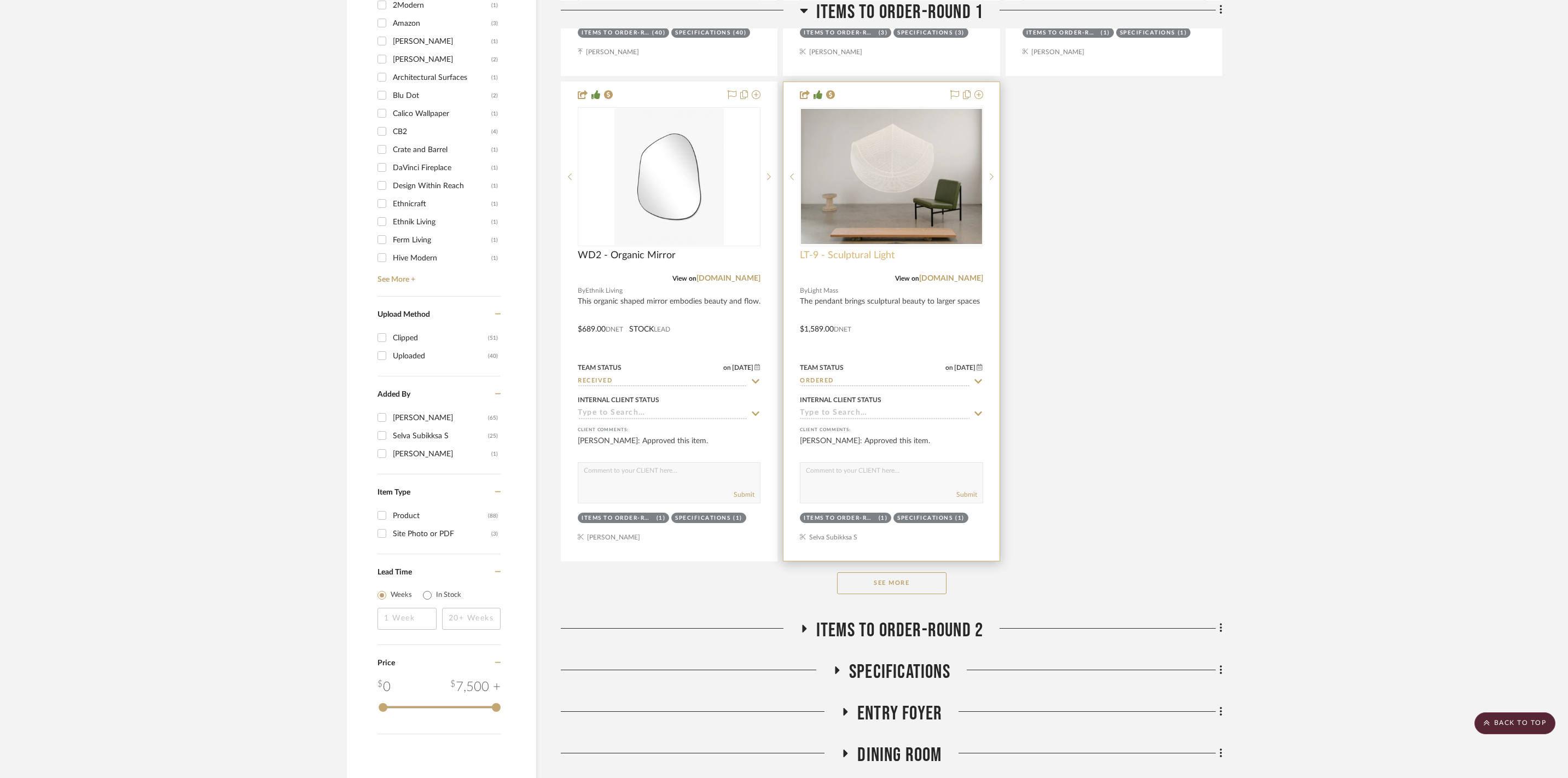
scroll to position [1241, 0]
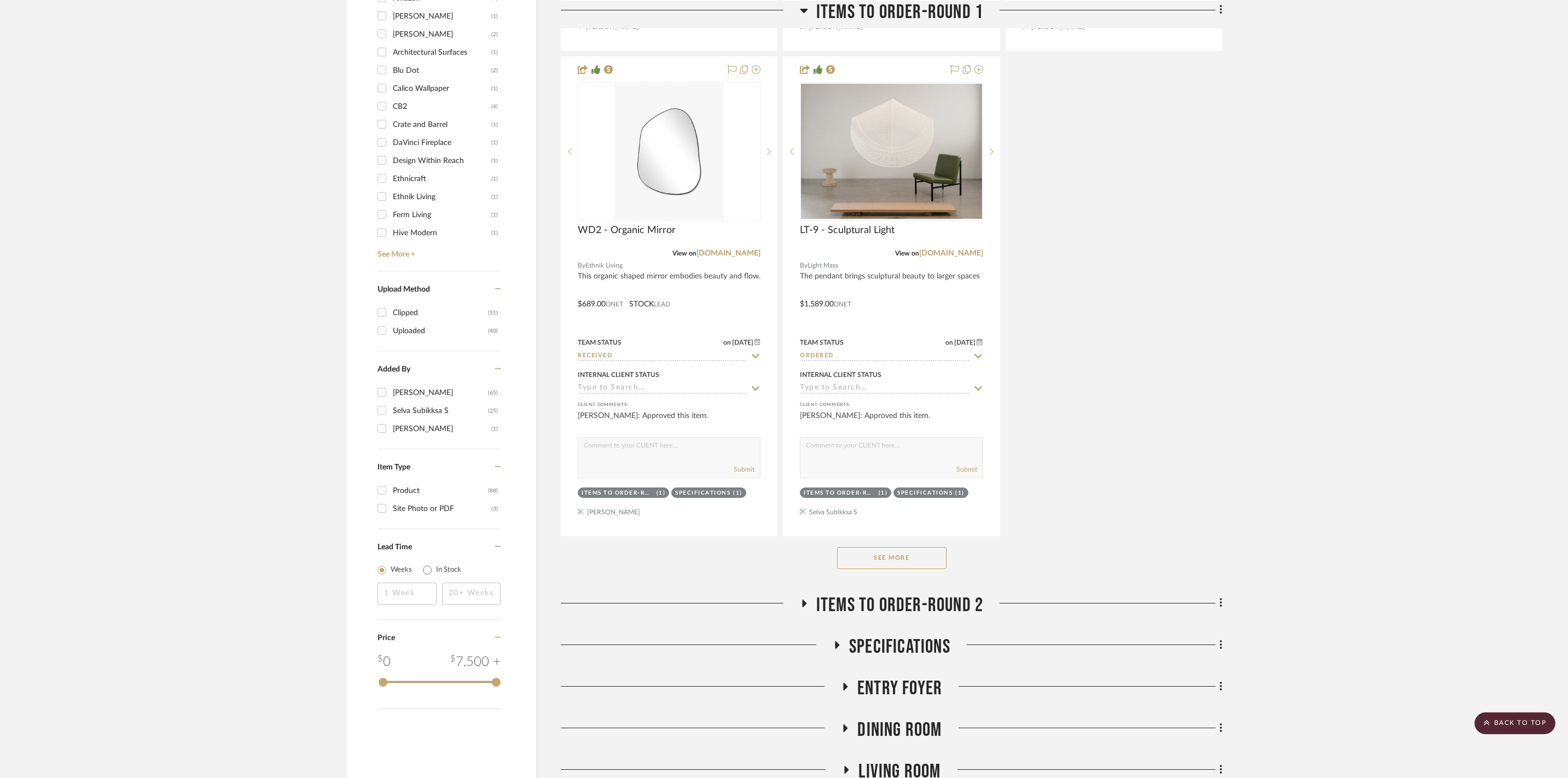
click at [881, 569] on button "See More" at bounding box center [891, 558] width 110 height 22
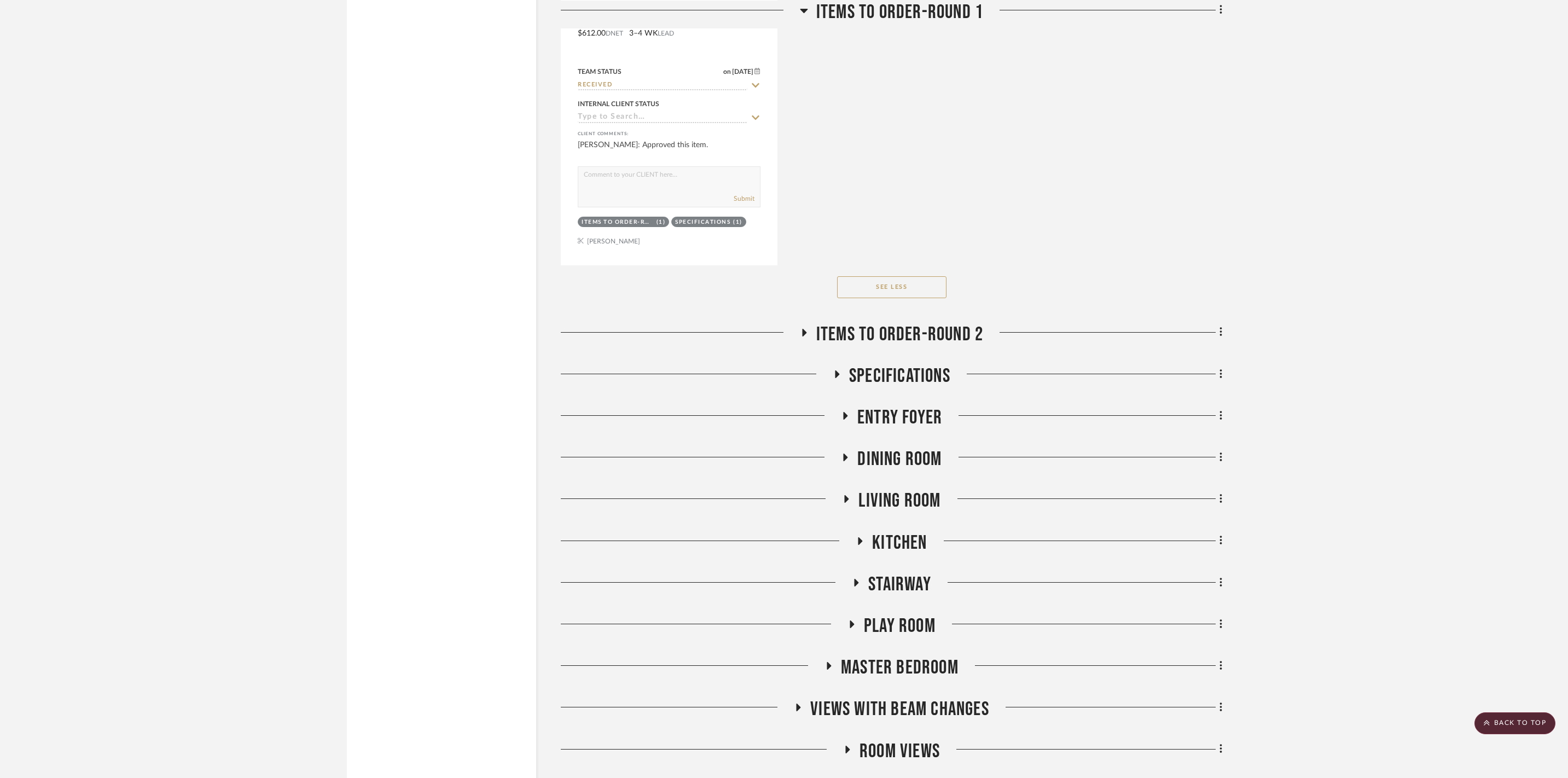
scroll to position [3942, 0]
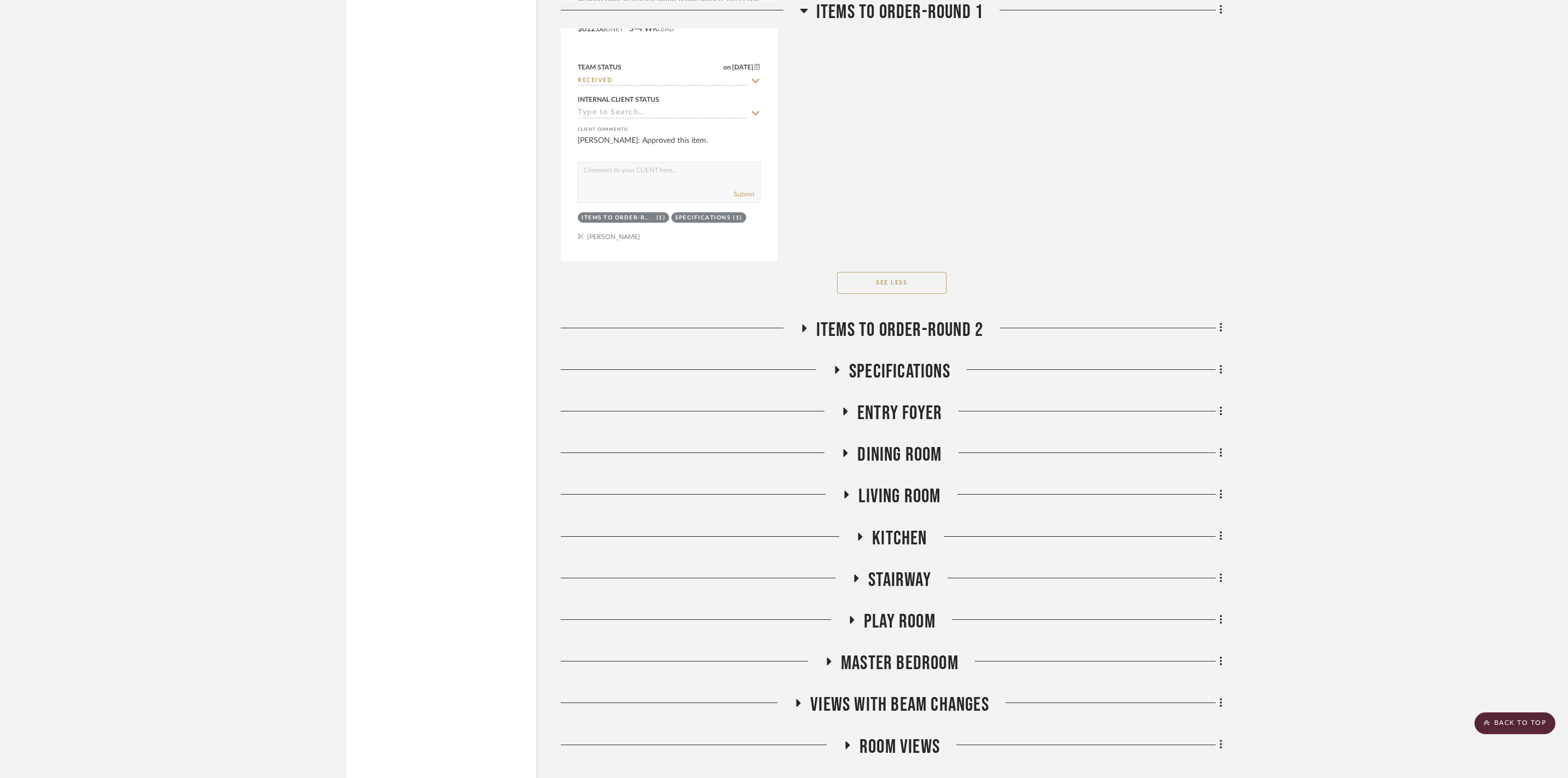
click at [804, 332] on icon at bounding box center [803, 328] width 13 height 8
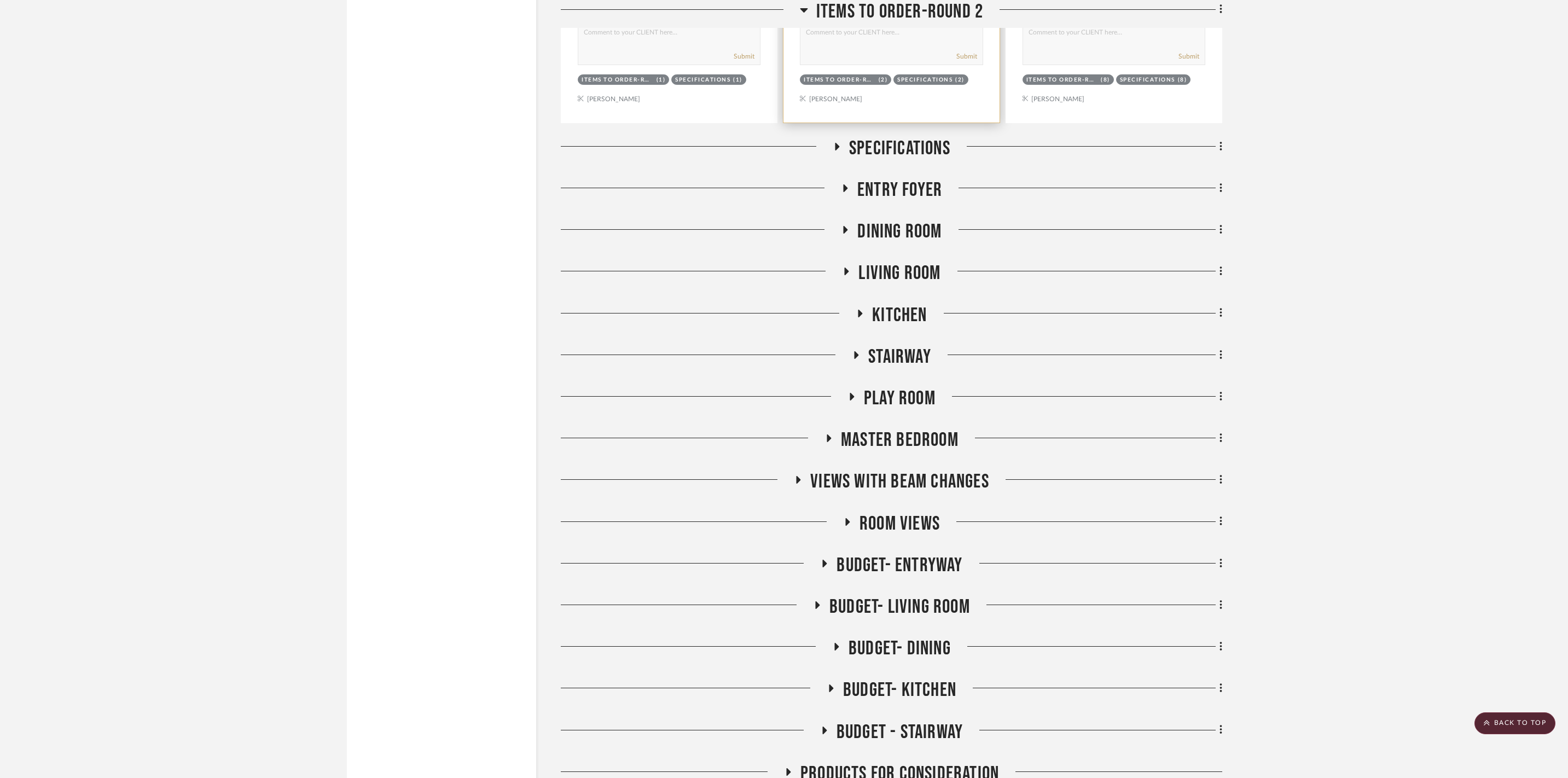
scroll to position [4678, 0]
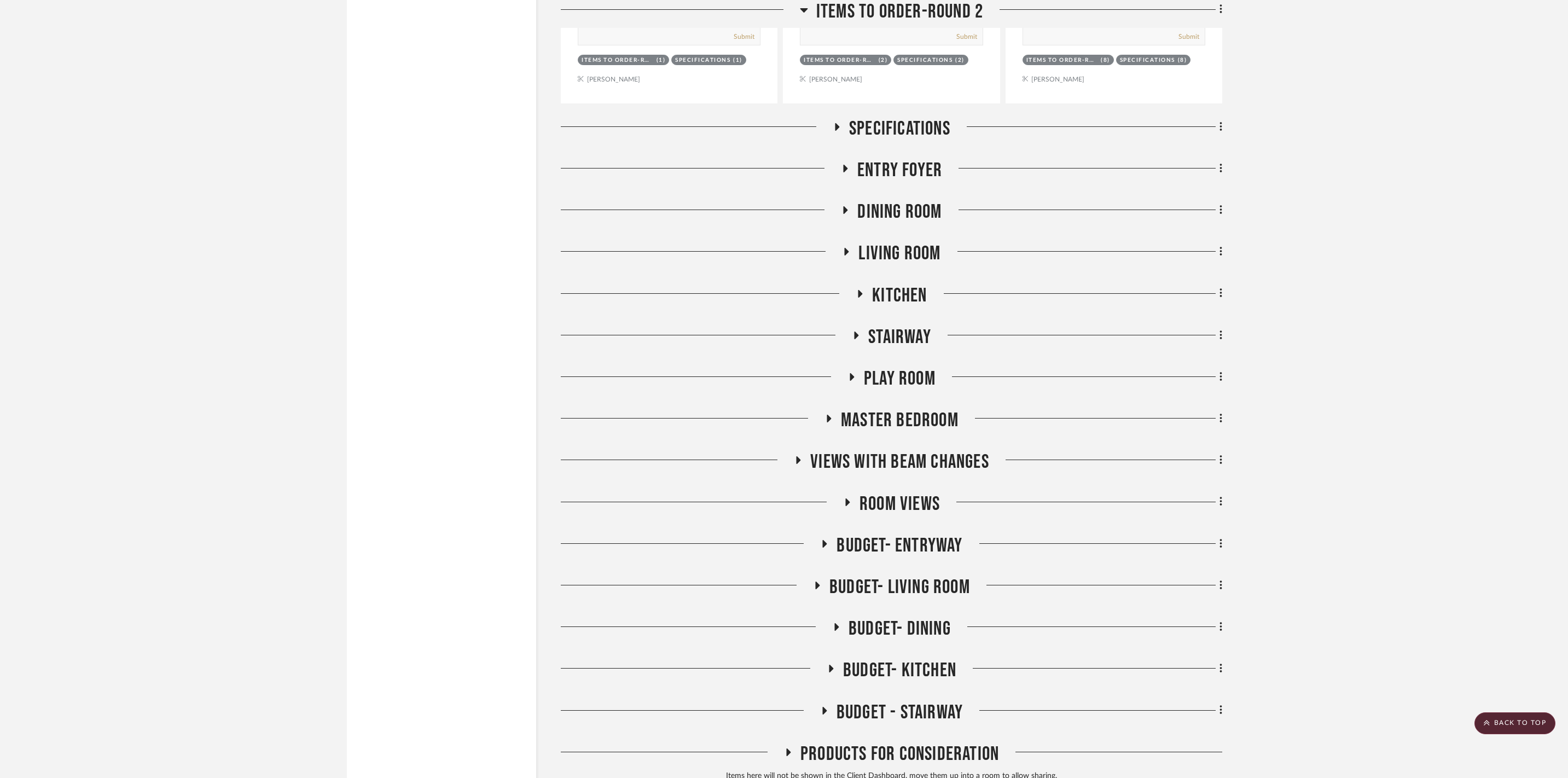
click at [846, 180] on fa-icon at bounding box center [845, 172] width 8 height 16
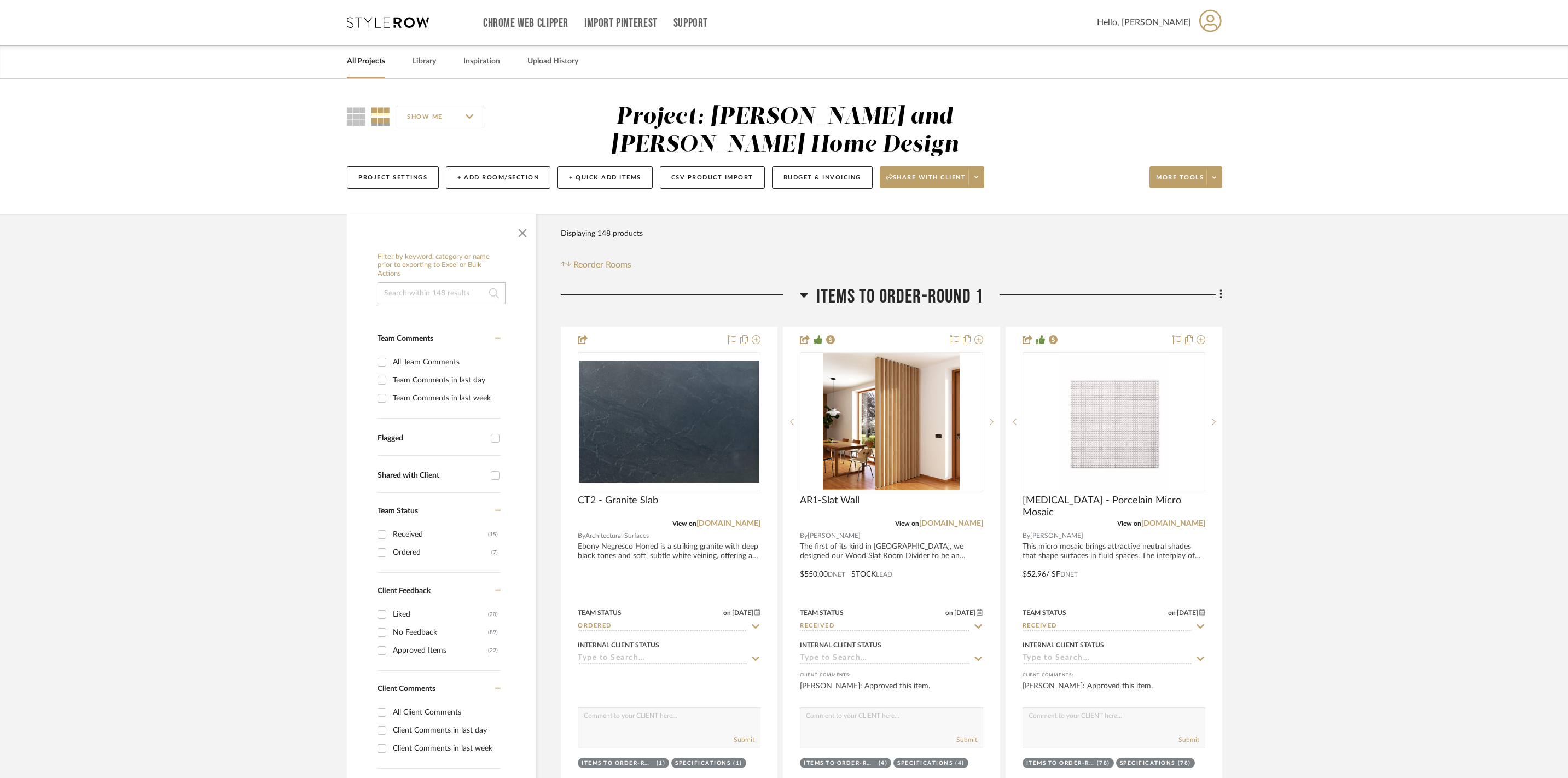
scroll to position [0, 0]
click at [436, 62] on link "Library" at bounding box center [424, 62] width 23 height 15
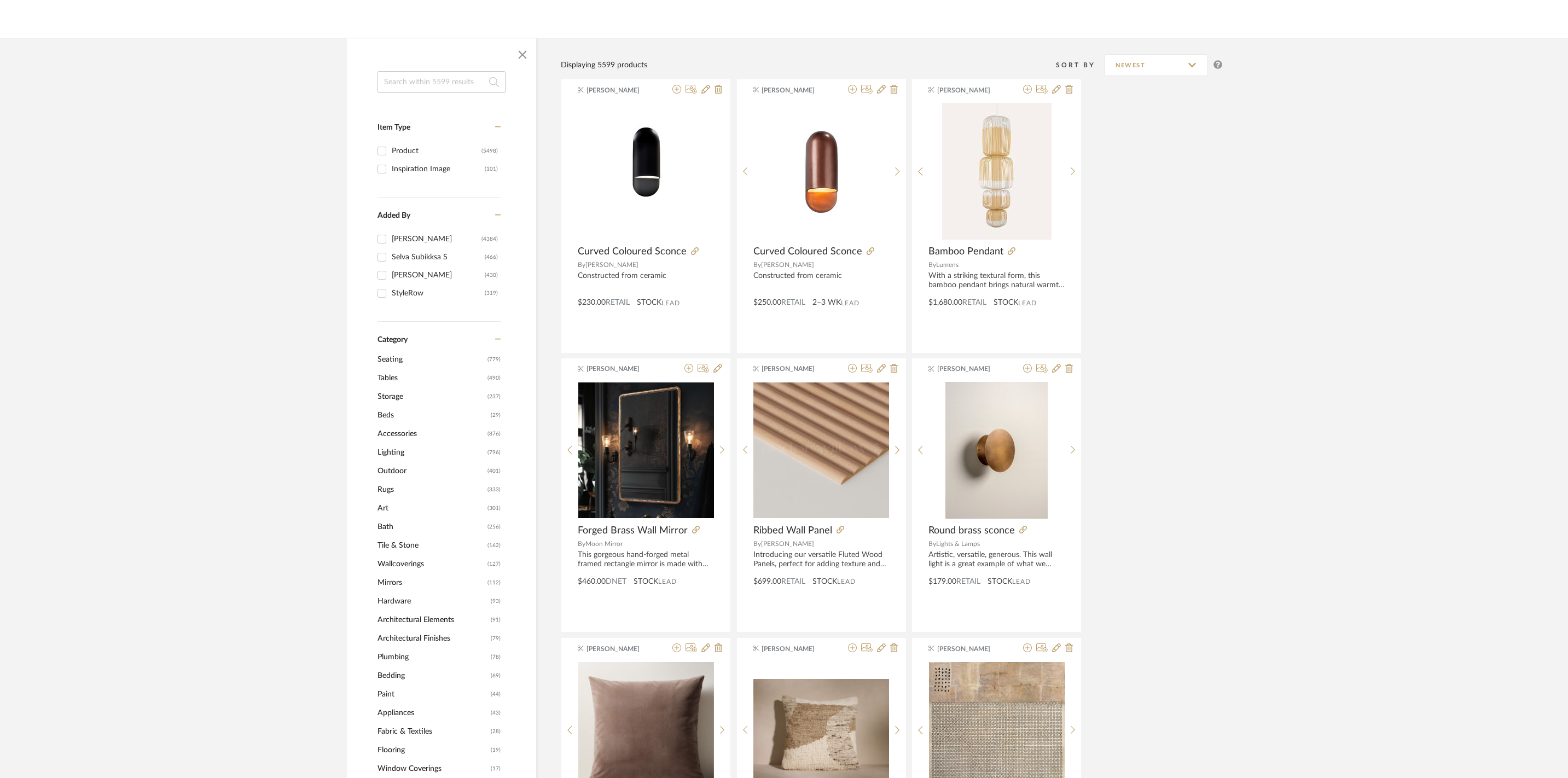
scroll to position [132, 0]
click at [409, 435] on span "Accessories" at bounding box center [431, 432] width 107 height 18
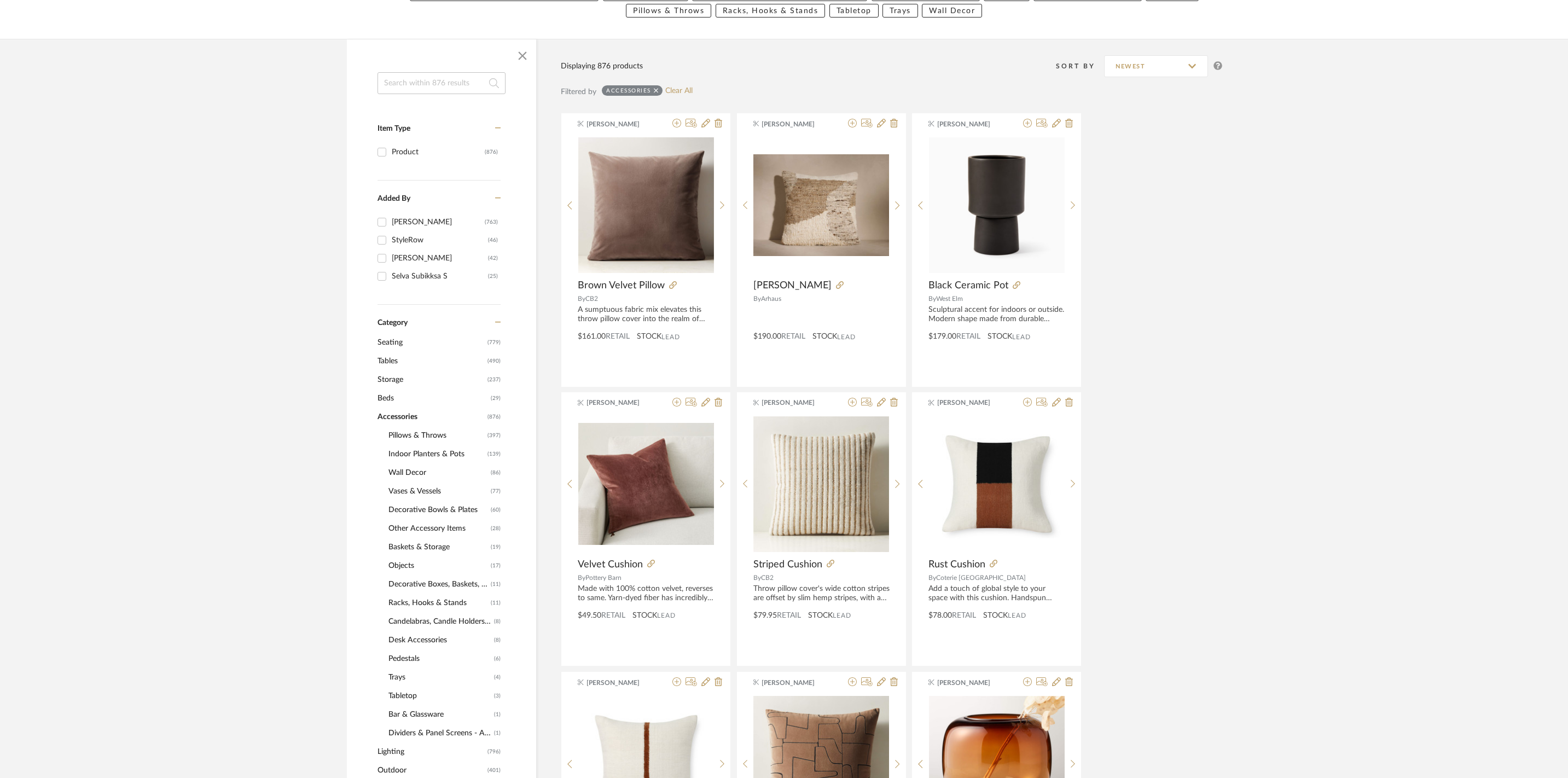
scroll to position [182, 0]
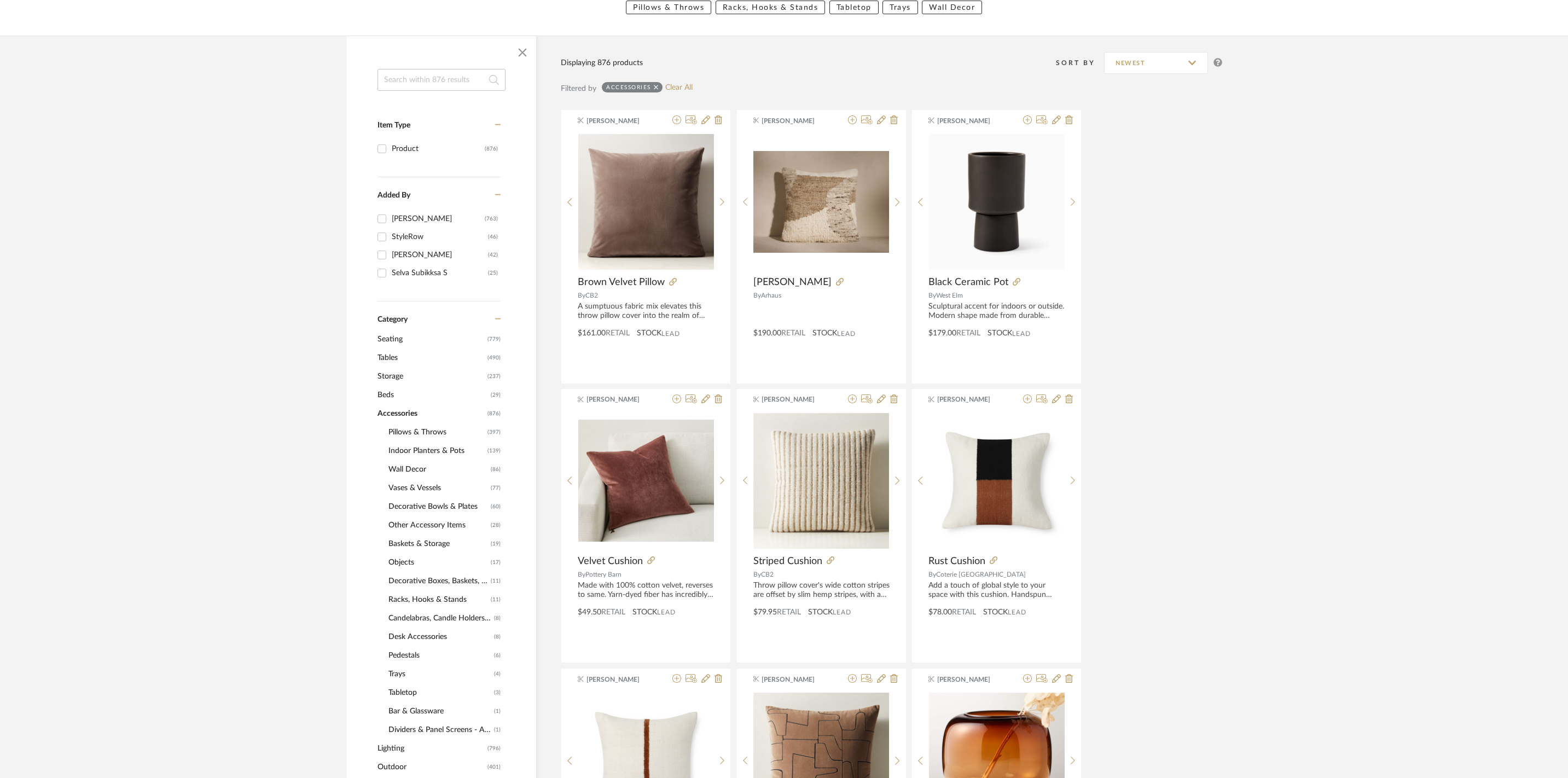
click at [455, 512] on span "Decorative Bowls & Plates" at bounding box center [438, 506] width 100 height 18
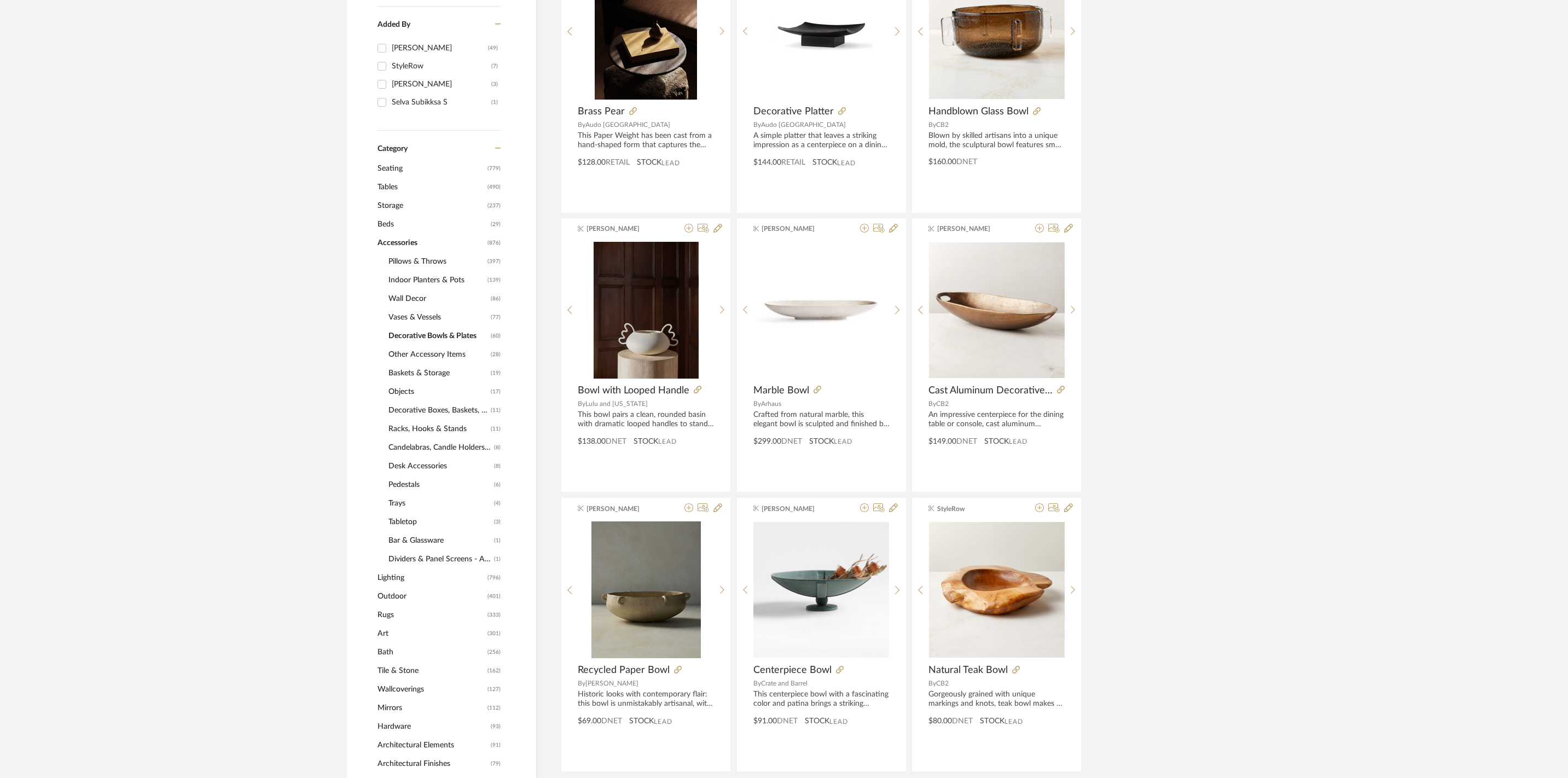
scroll to position [387, 0]
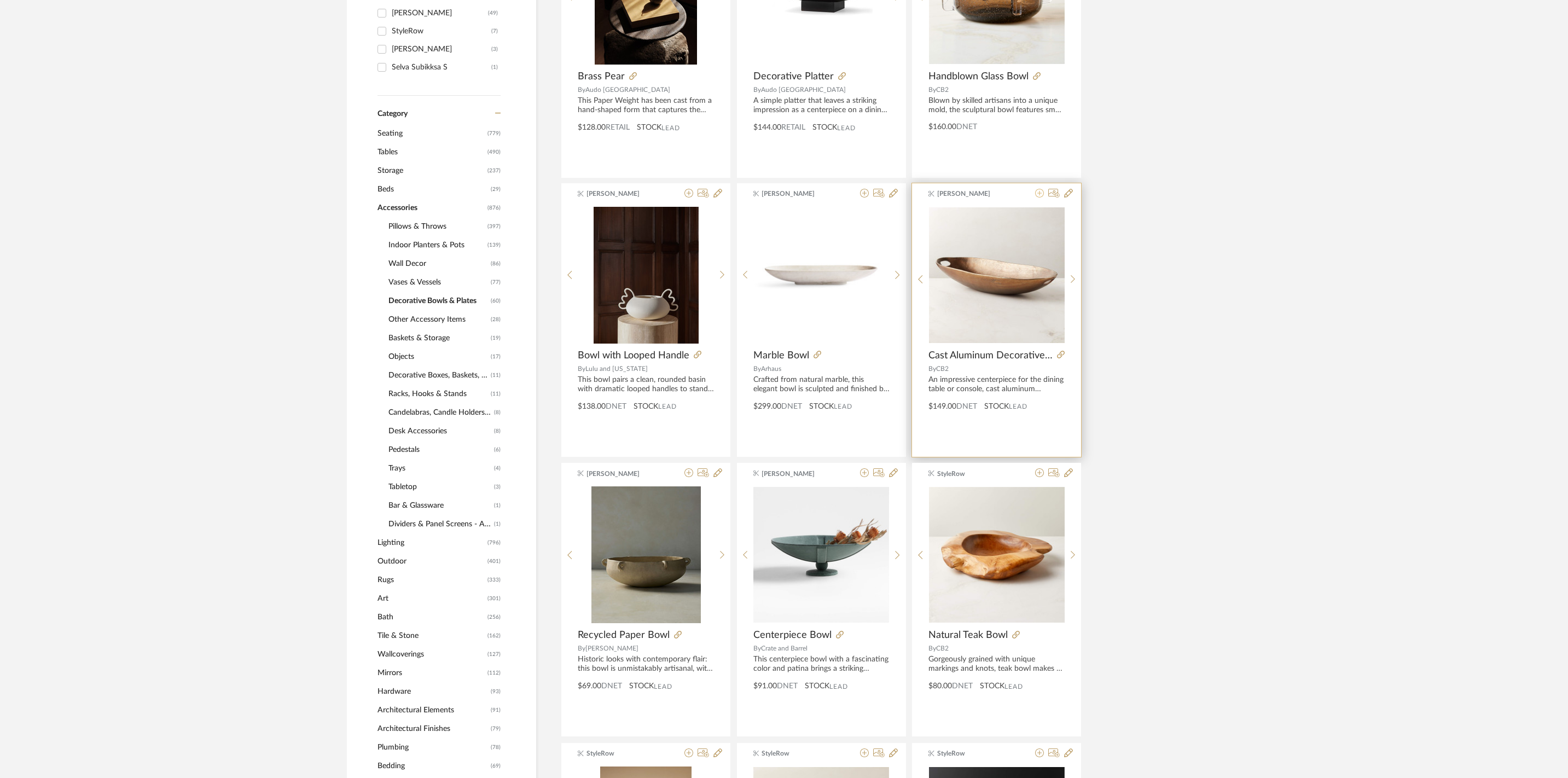
click at [1038, 197] on icon at bounding box center [1039, 193] width 9 height 9
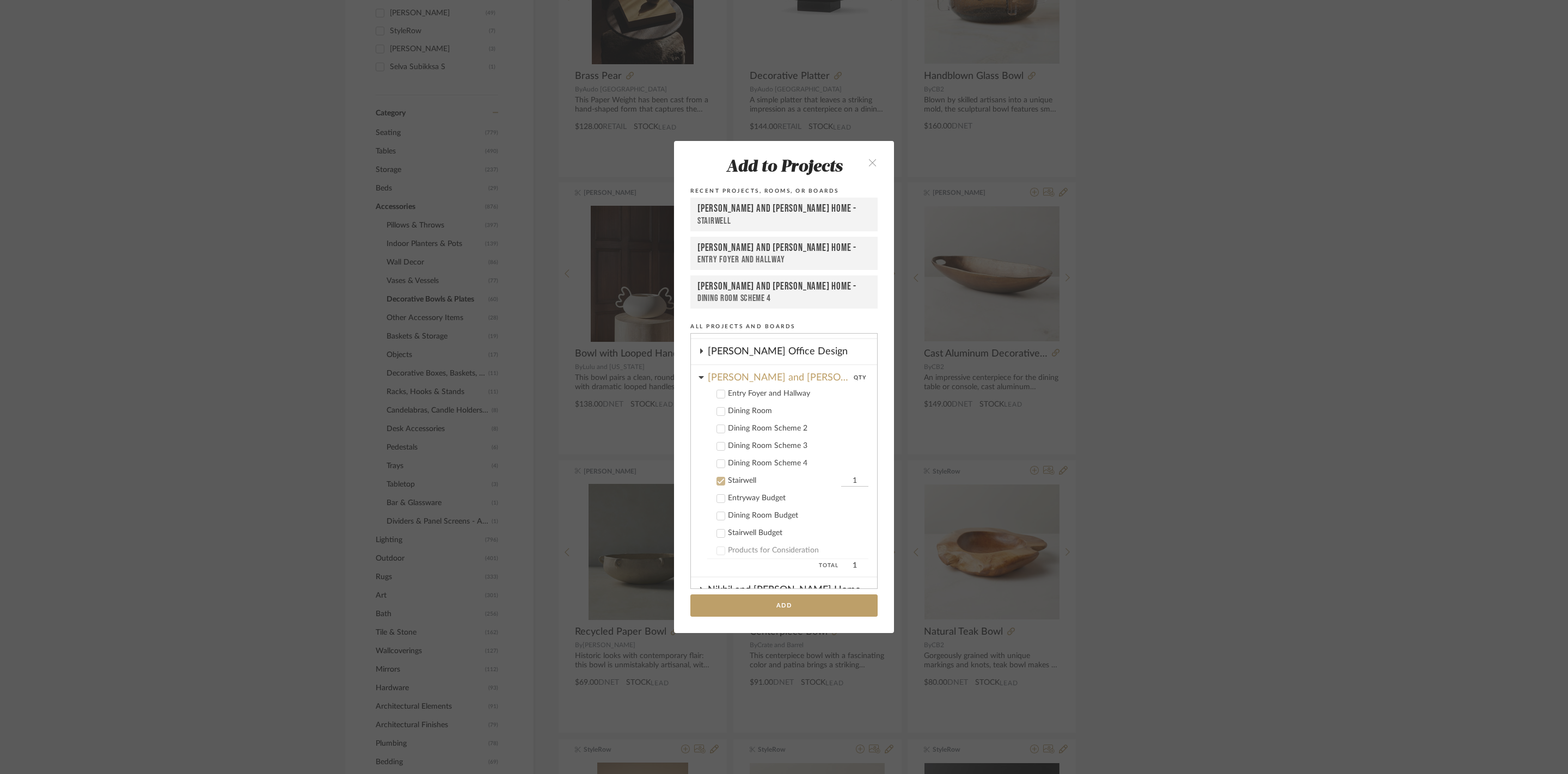
scroll to position [184, 0]
click at [716, 478] on div at bounding box center [721, 473] width 9 height 9
click at [699, 374] on icon at bounding box center [701, 369] width 5 height 9
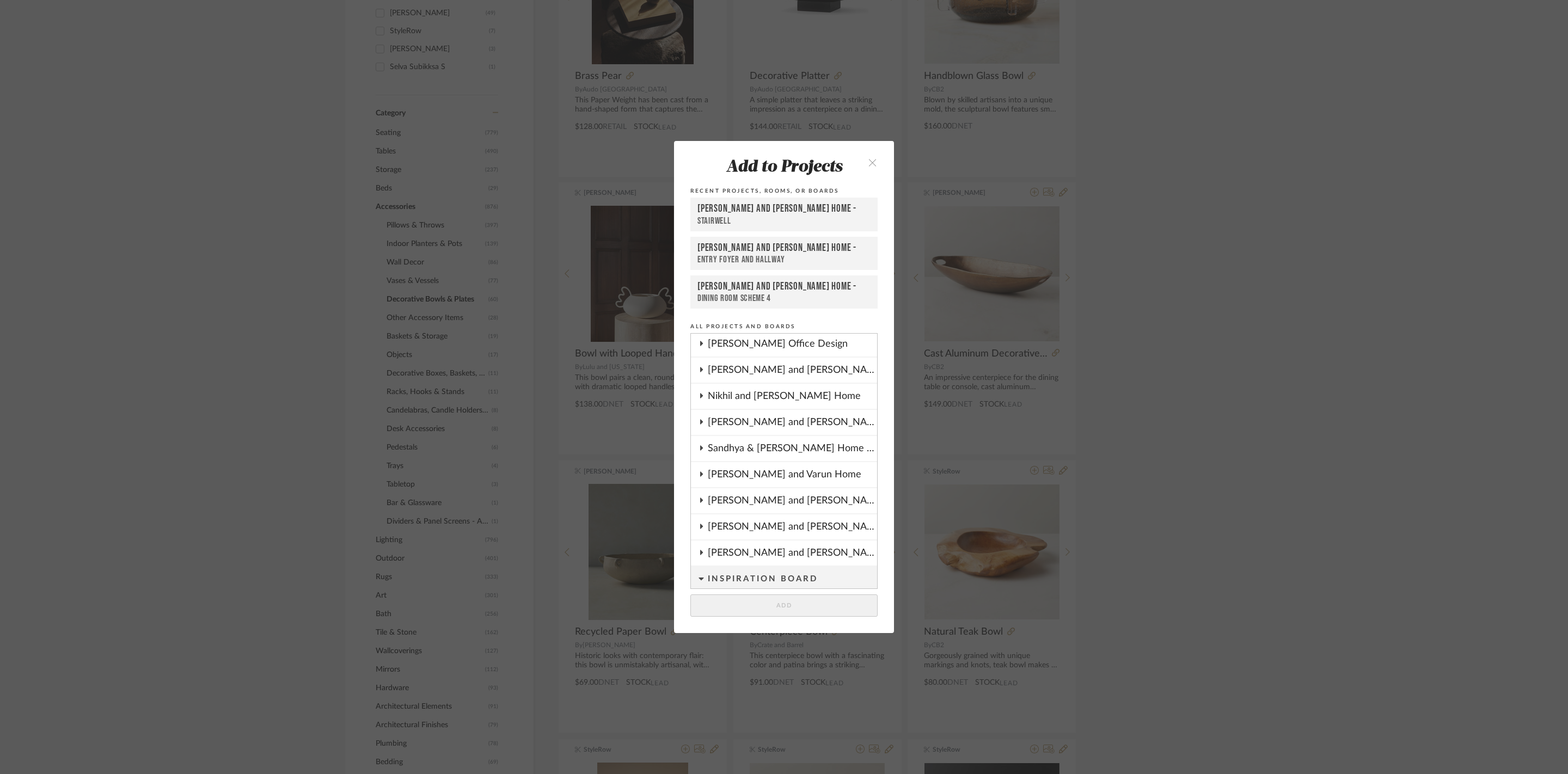
click at [699, 427] on fa-icon at bounding box center [701, 422] width 5 height 9
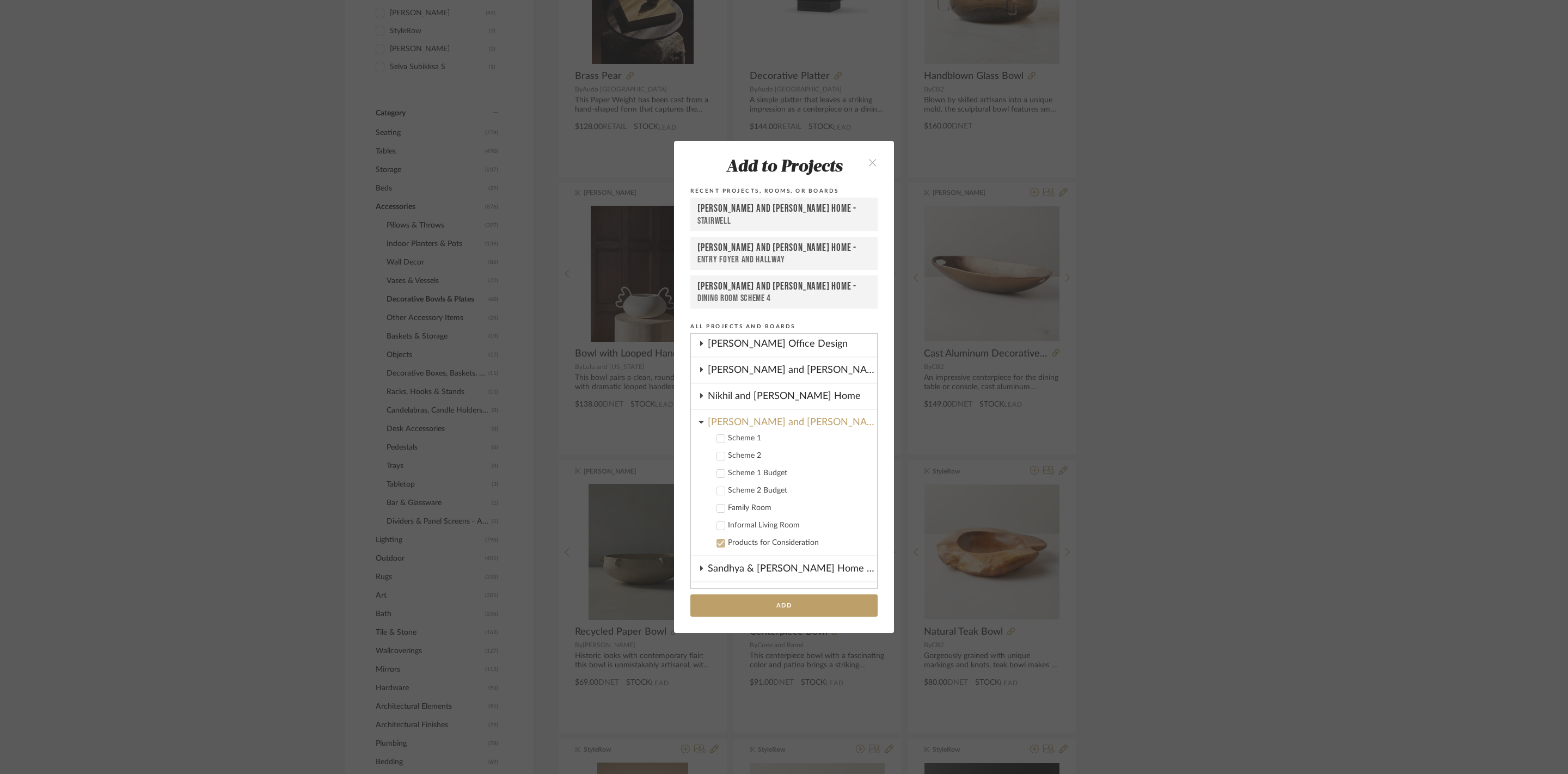
click at [717, 442] on icon at bounding box center [721, 439] width 8 height 8
click at [766, 616] on button "Add" at bounding box center [784, 605] width 187 height 23
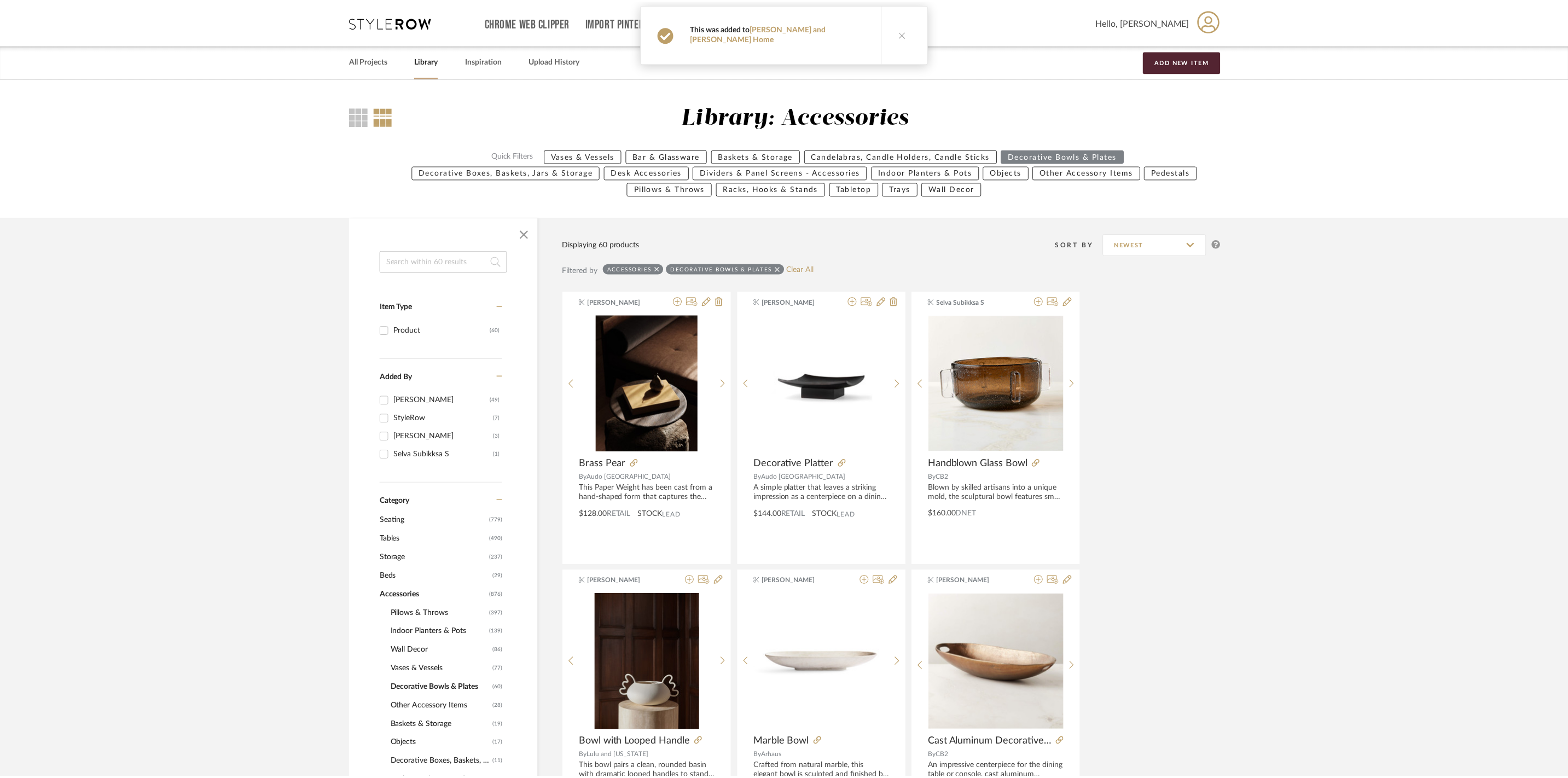
scroll to position [387, 0]
